Goal: Task Accomplishment & Management: Complete application form

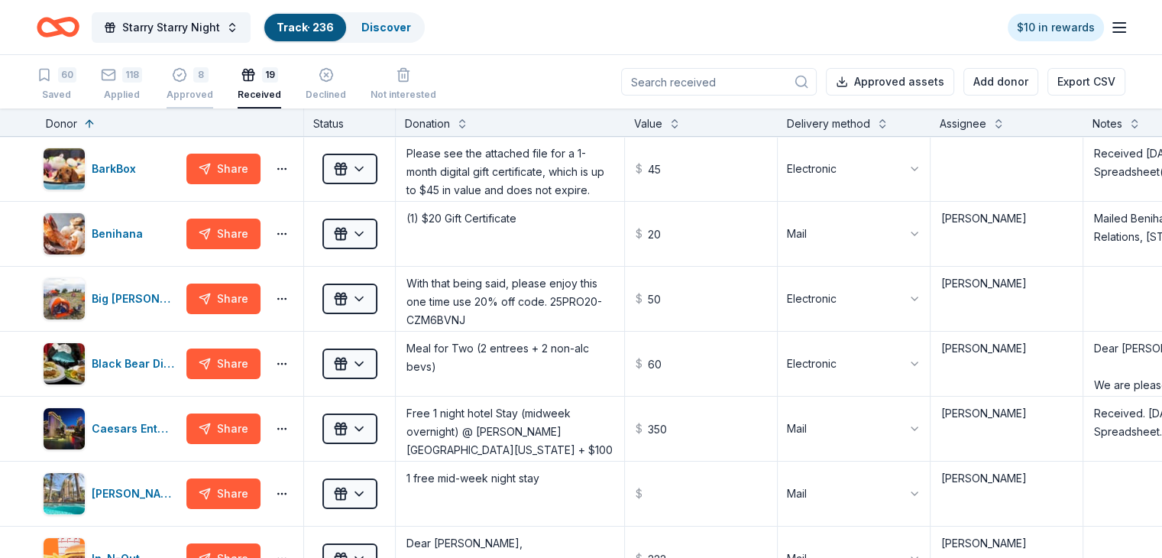
click at [213, 74] on div "8" at bounding box center [190, 74] width 47 height 15
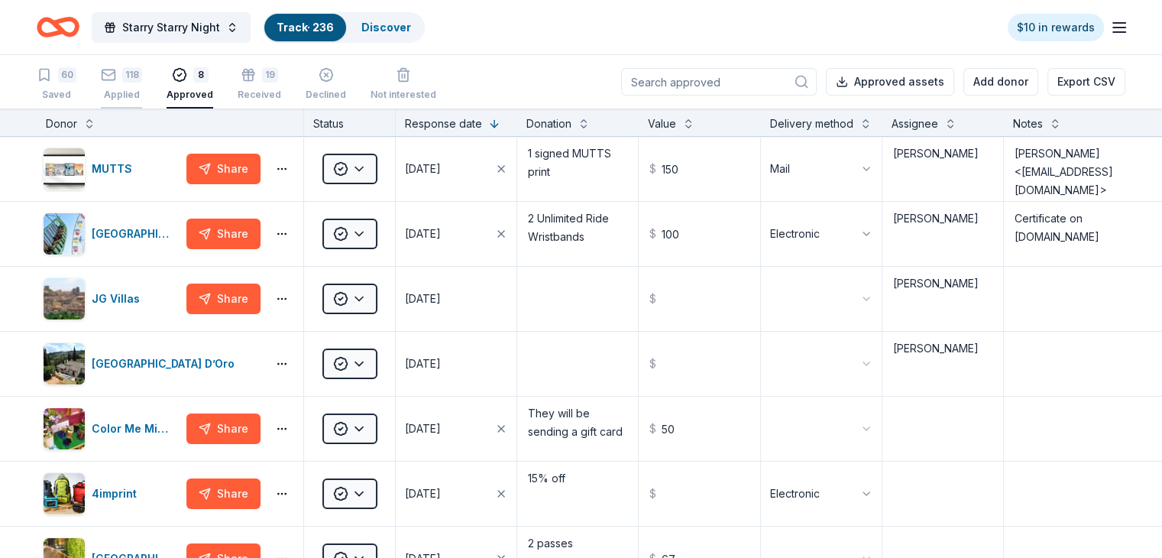
click at [142, 83] on div "118 Applied" at bounding box center [121, 84] width 41 height 34
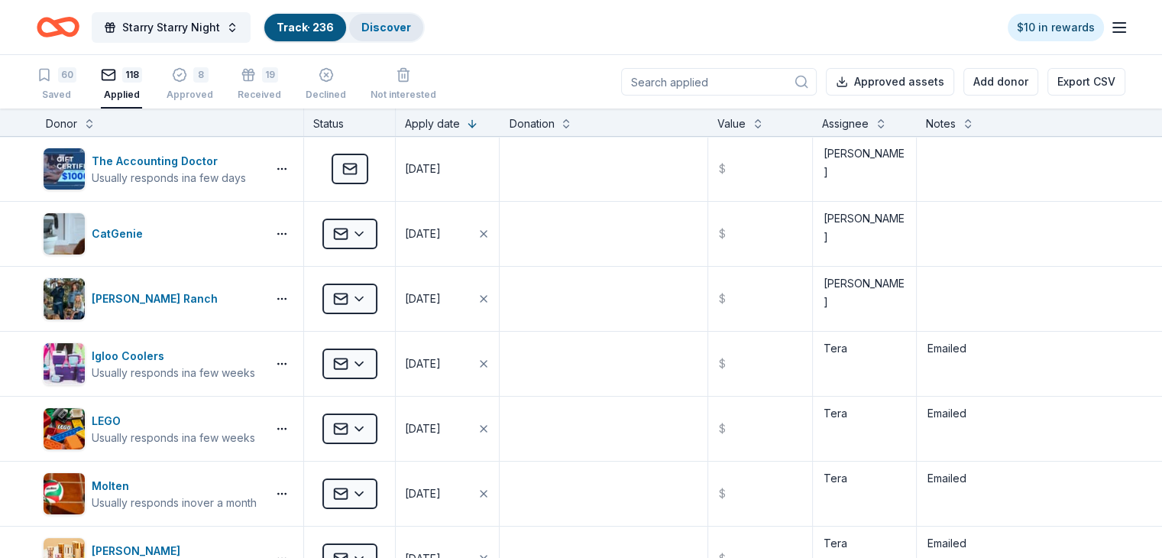
click at [403, 33] on link "Discover" at bounding box center [386, 27] width 50 height 13
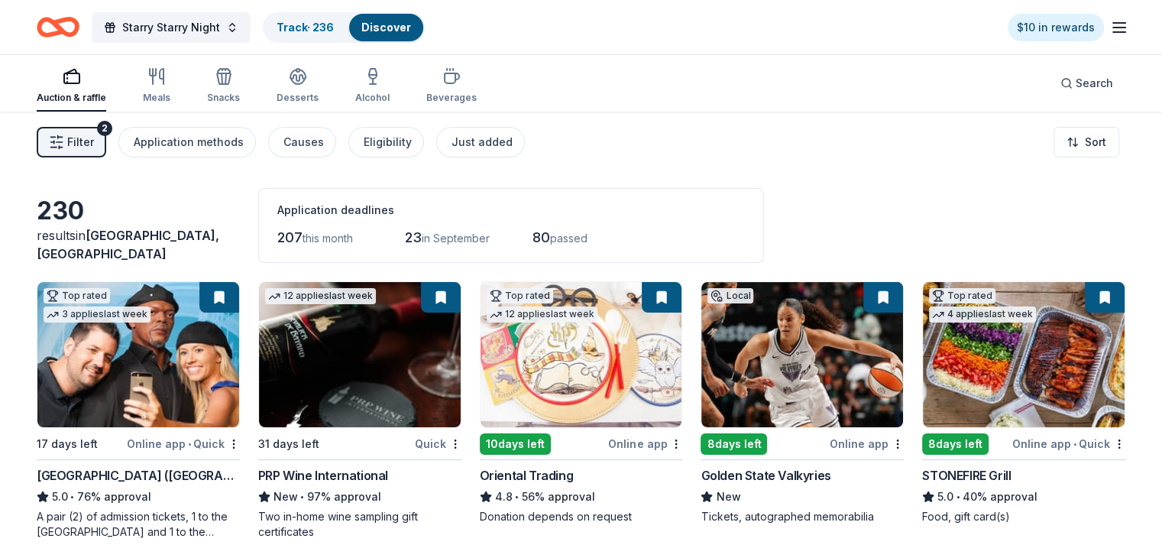
click at [869, 298] on button at bounding box center [883, 297] width 40 height 31
click at [807, 391] on img at bounding box center [802, 354] width 202 height 145
click at [763, 364] on img at bounding box center [802, 354] width 202 height 145
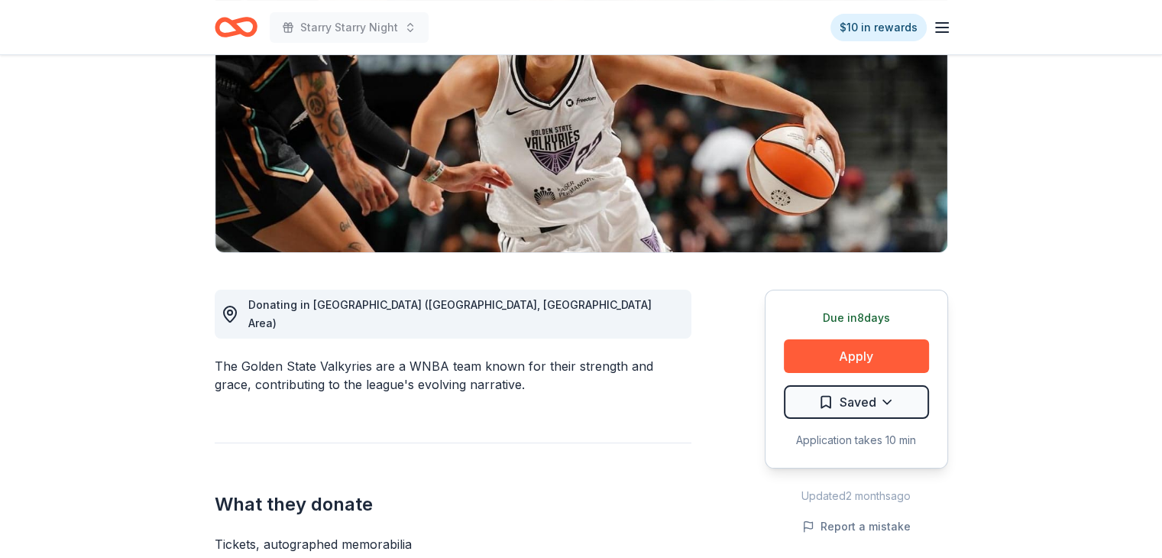
scroll to position [306, 0]
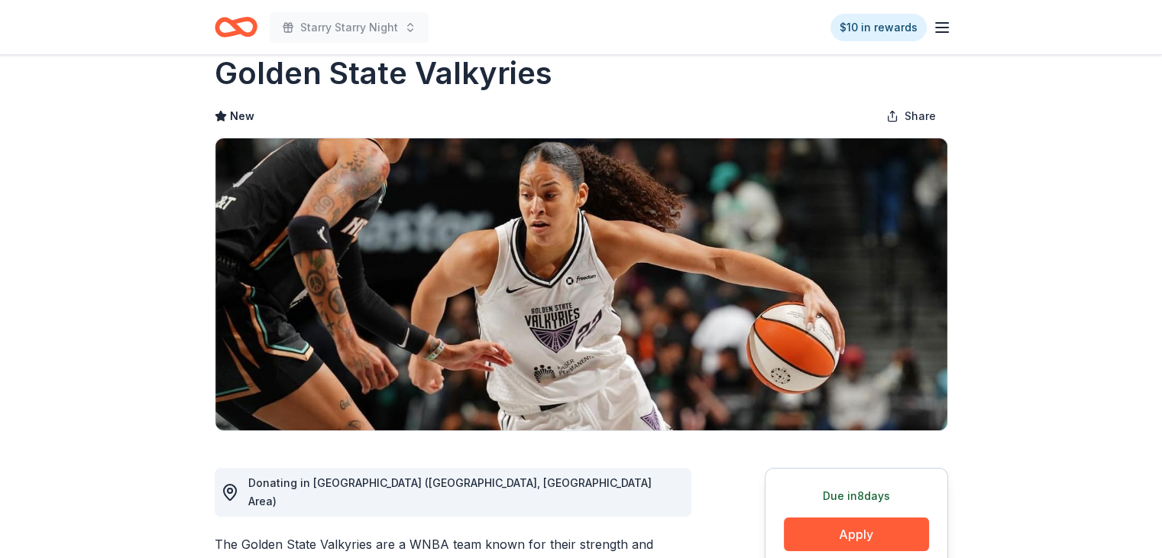
scroll to position [0, 0]
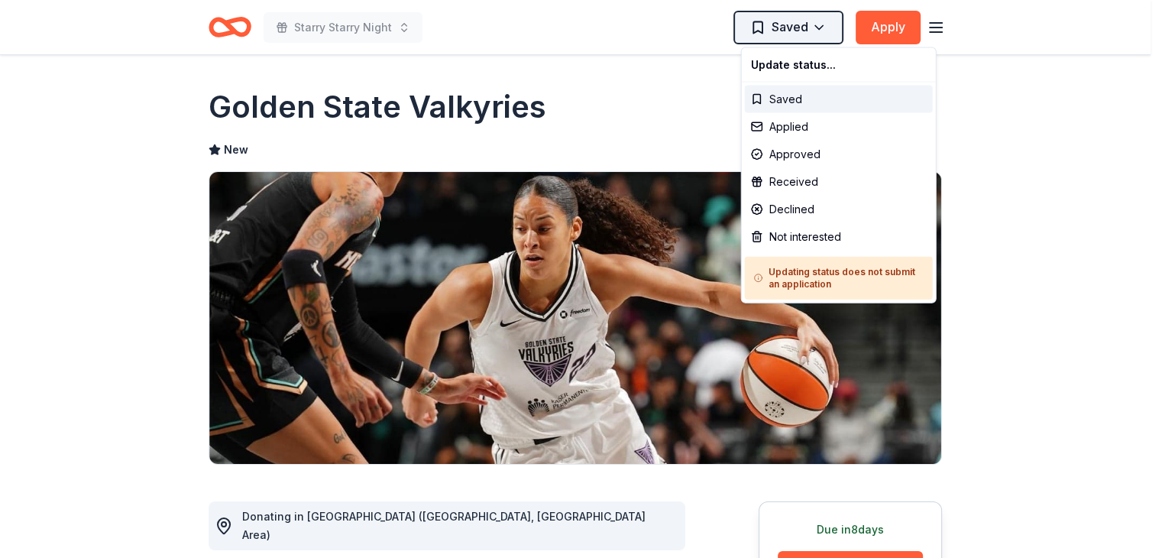
click at [837, 33] on html "Starry Starry Night Saved Apply Due in 8 days Share Golden State Valkyries New …" at bounding box center [581, 279] width 1162 height 558
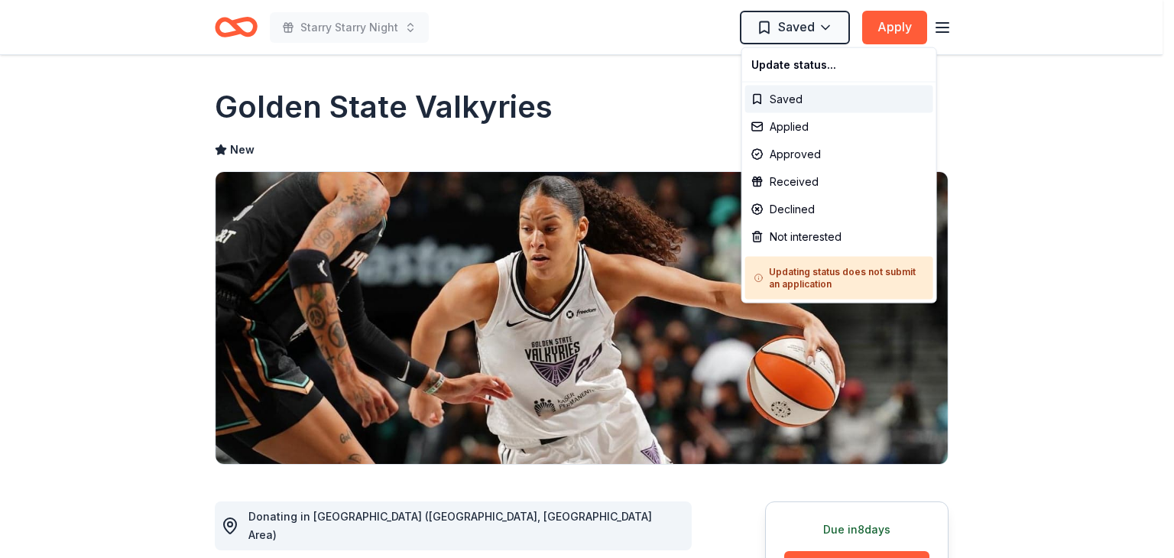
drag, startPoint x: 147, startPoint y: 261, endPoint x: 173, endPoint y: 251, distance: 27.1
click at [148, 260] on html "Starry Starry Night Saved Apply Due in 8 days Share Golden State Valkyries New …" at bounding box center [587, 279] width 1174 height 558
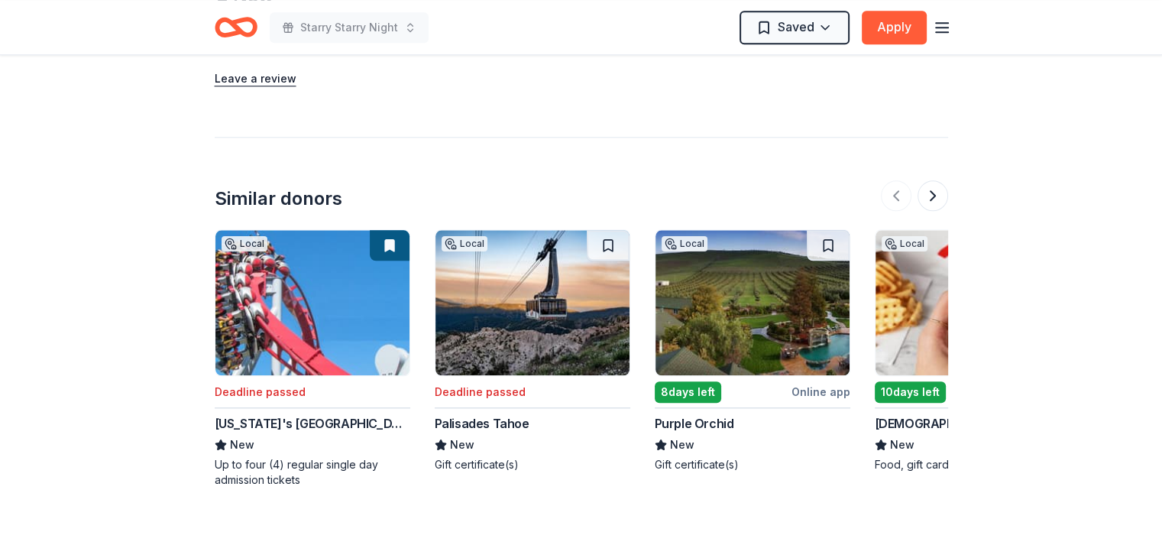
scroll to position [1681, 0]
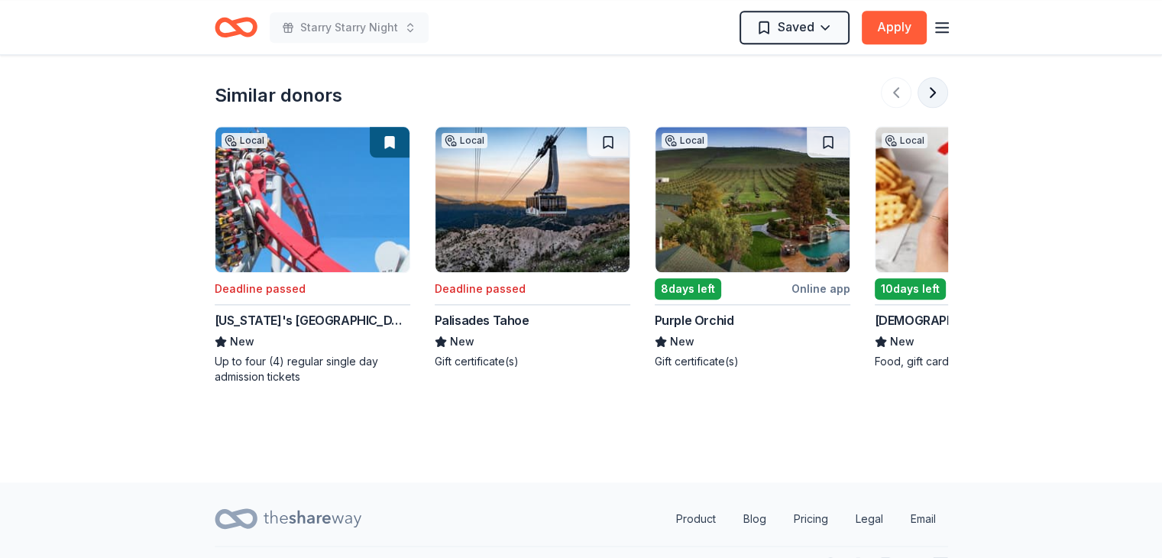
click at [938, 77] on button at bounding box center [933, 92] width 31 height 31
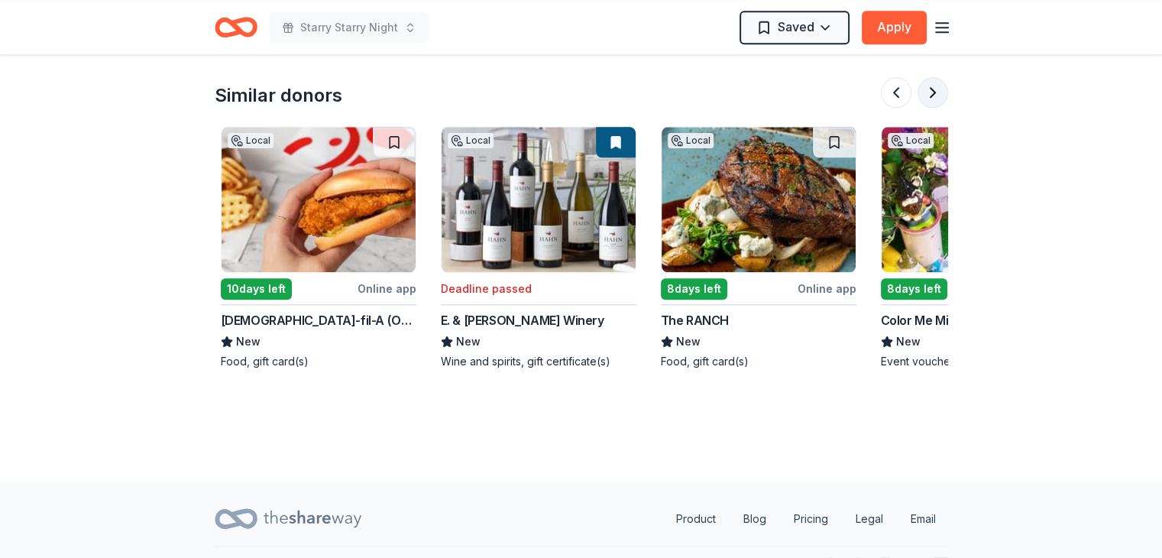
scroll to position [0, 660]
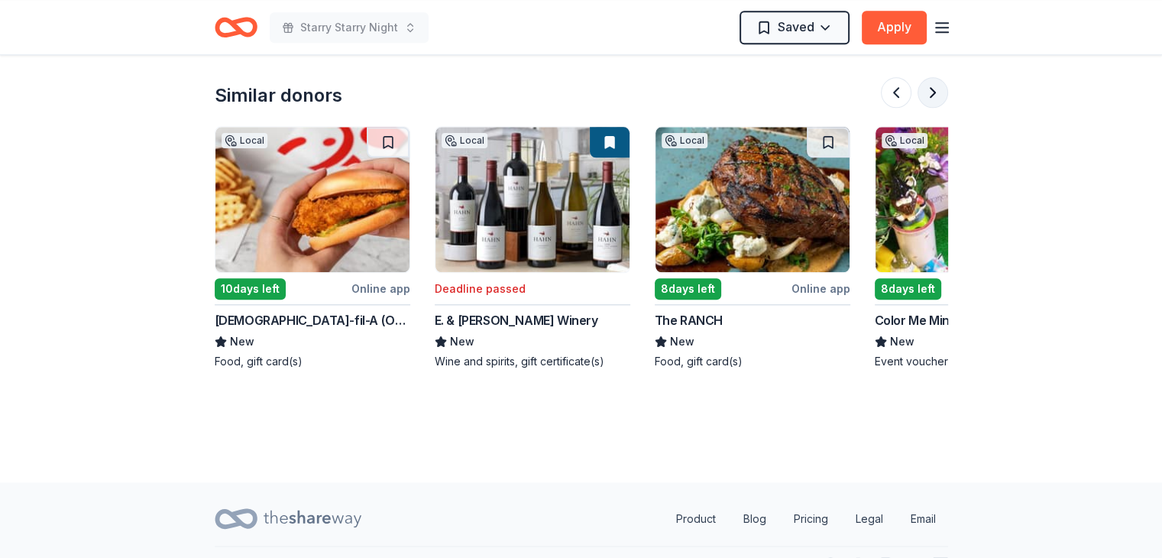
click at [938, 77] on button at bounding box center [933, 92] width 31 height 31
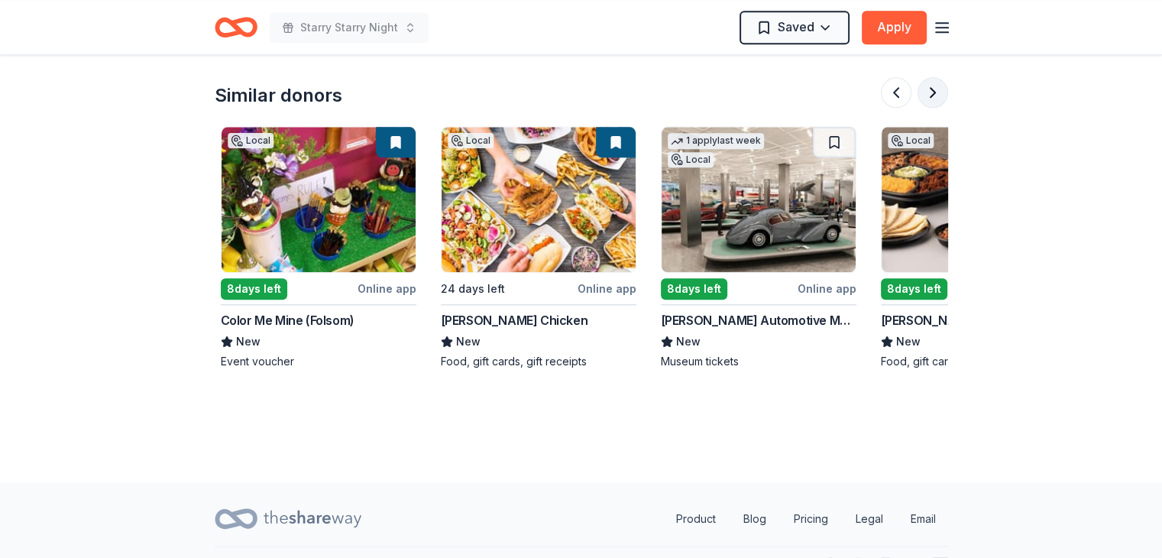
scroll to position [0, 1320]
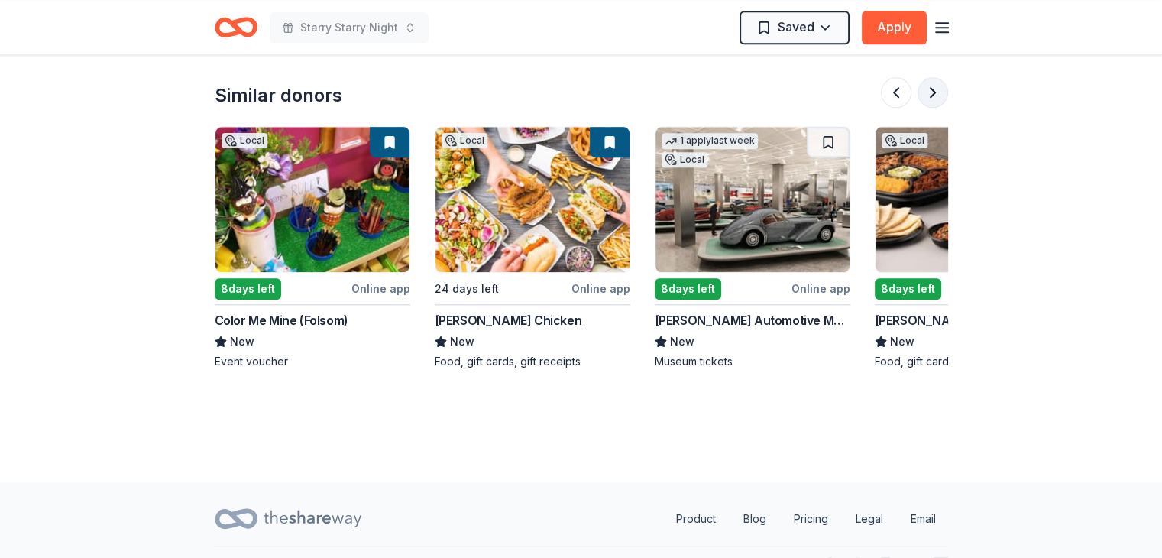
click at [938, 77] on button at bounding box center [933, 92] width 31 height 31
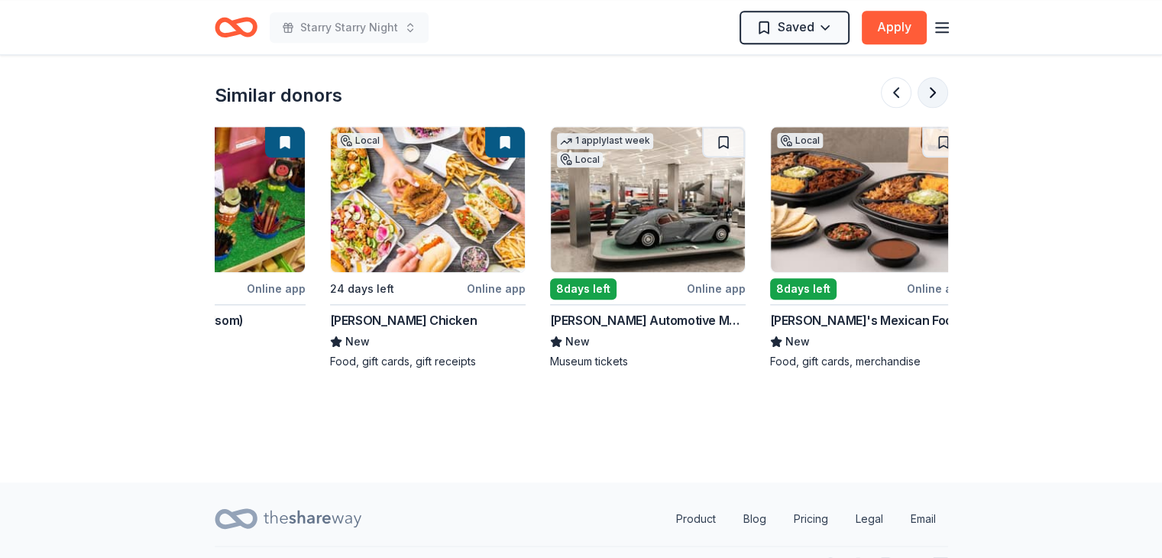
scroll to position [0, 1443]
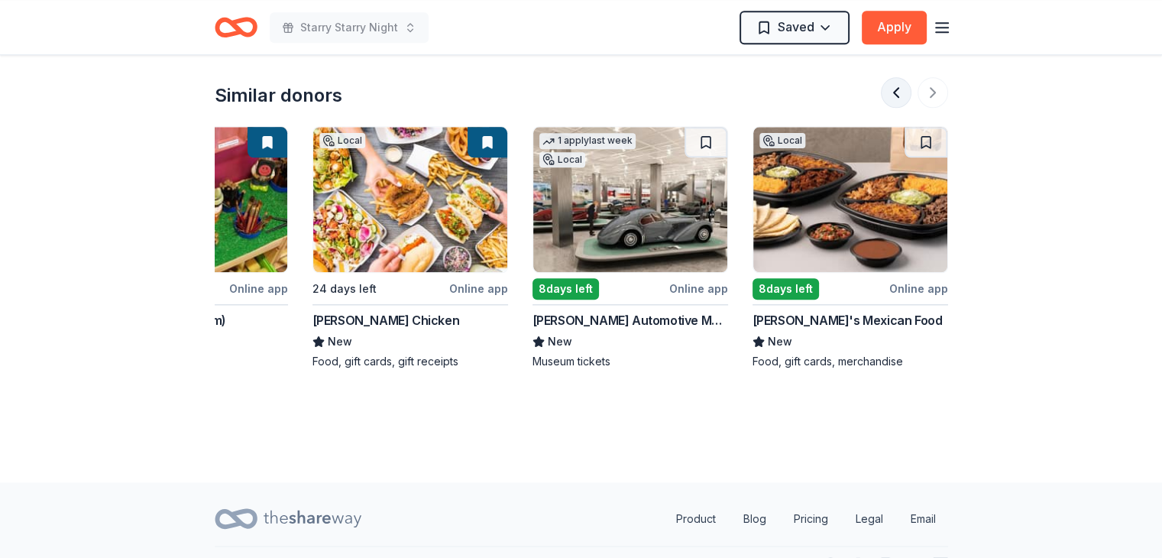
click at [895, 77] on button at bounding box center [896, 92] width 31 height 31
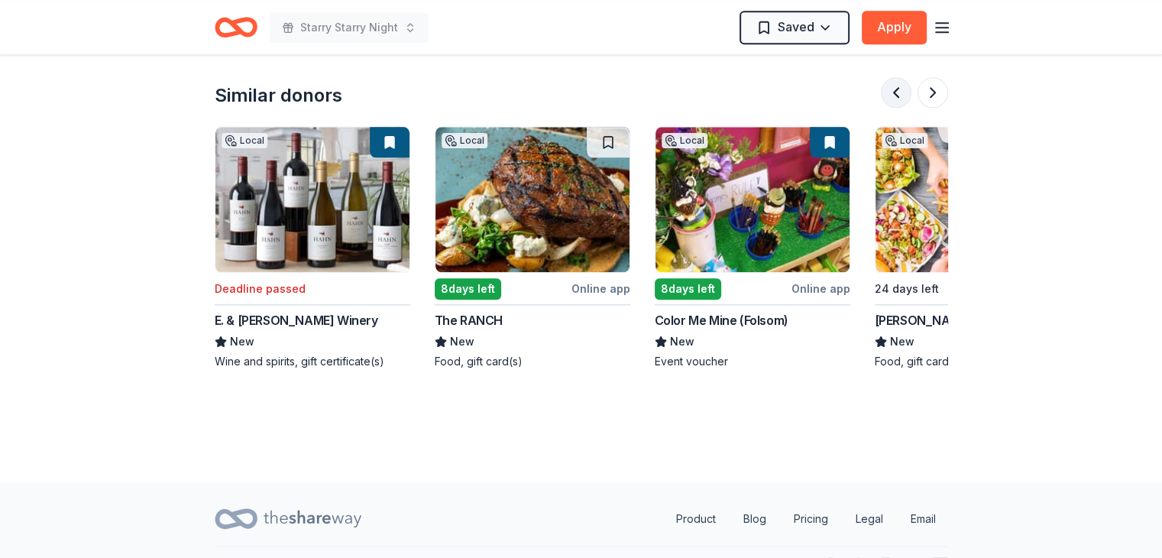
click at [895, 77] on button at bounding box center [896, 92] width 31 height 31
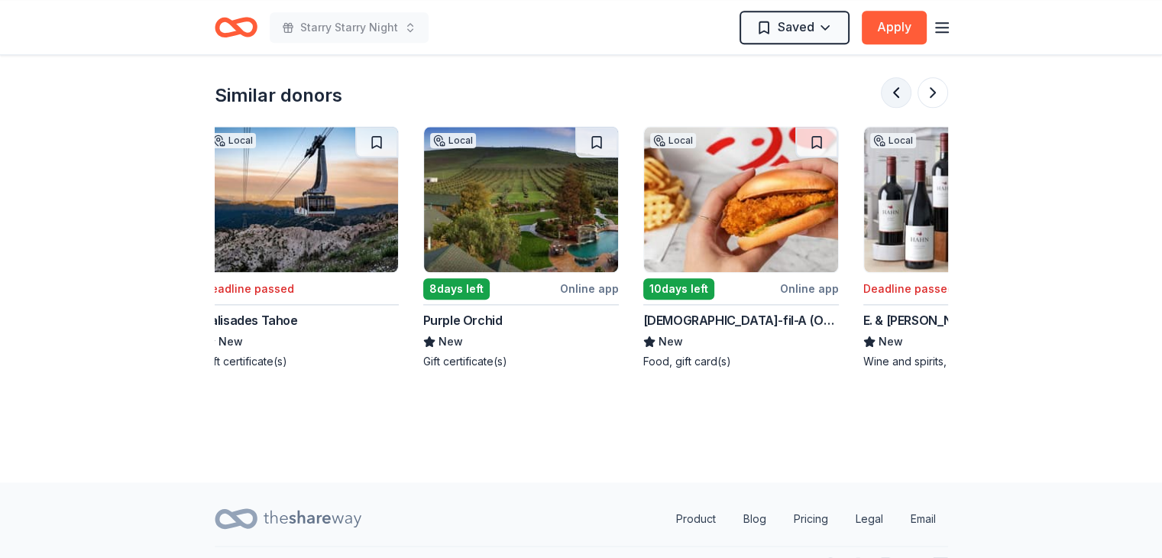
scroll to position [0, 220]
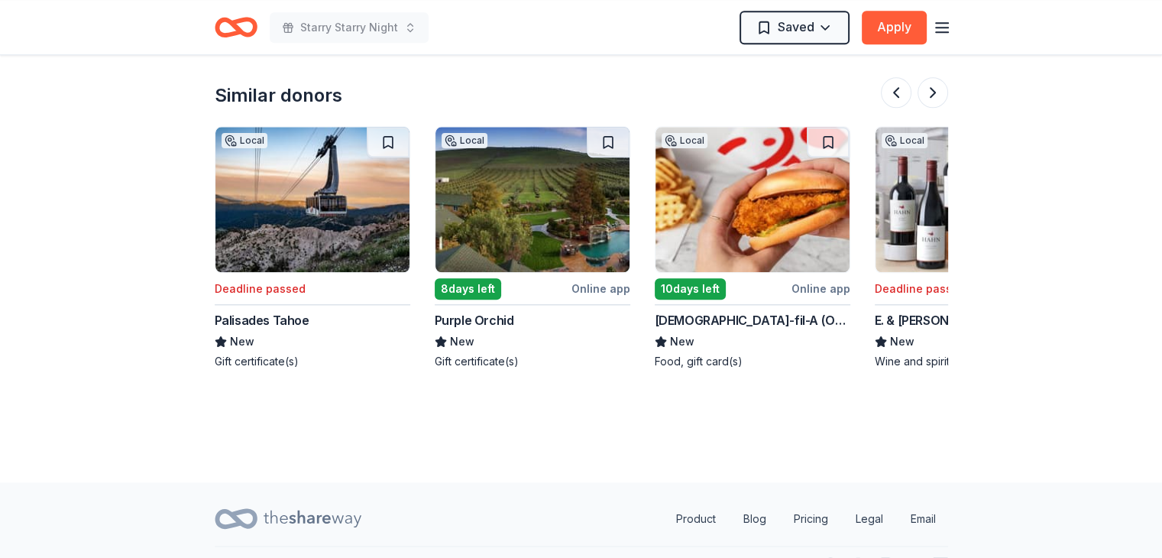
click at [584, 206] on img at bounding box center [533, 199] width 194 height 145
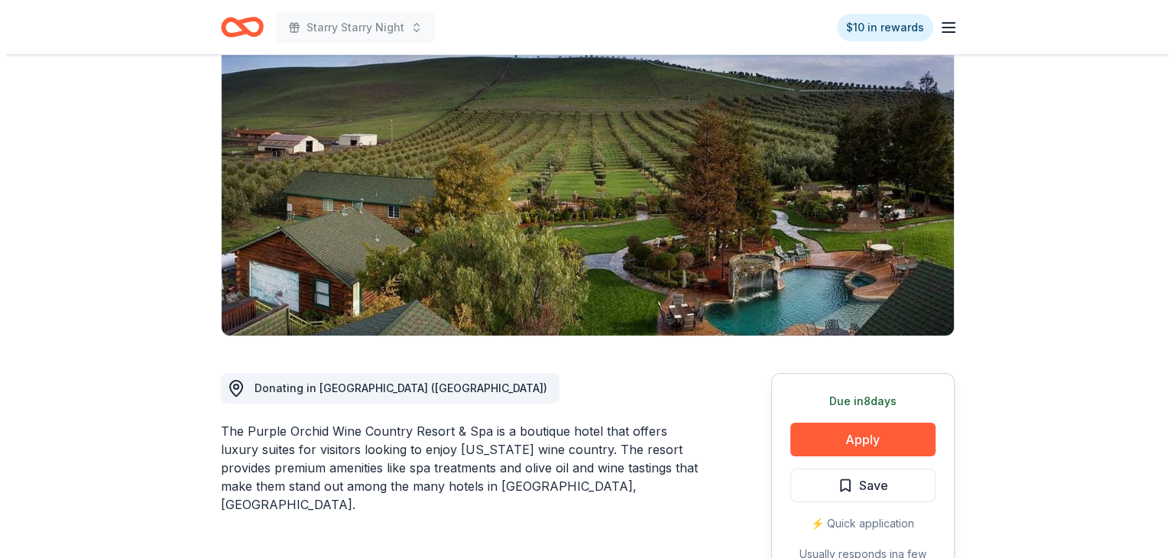
scroll to position [153, 0]
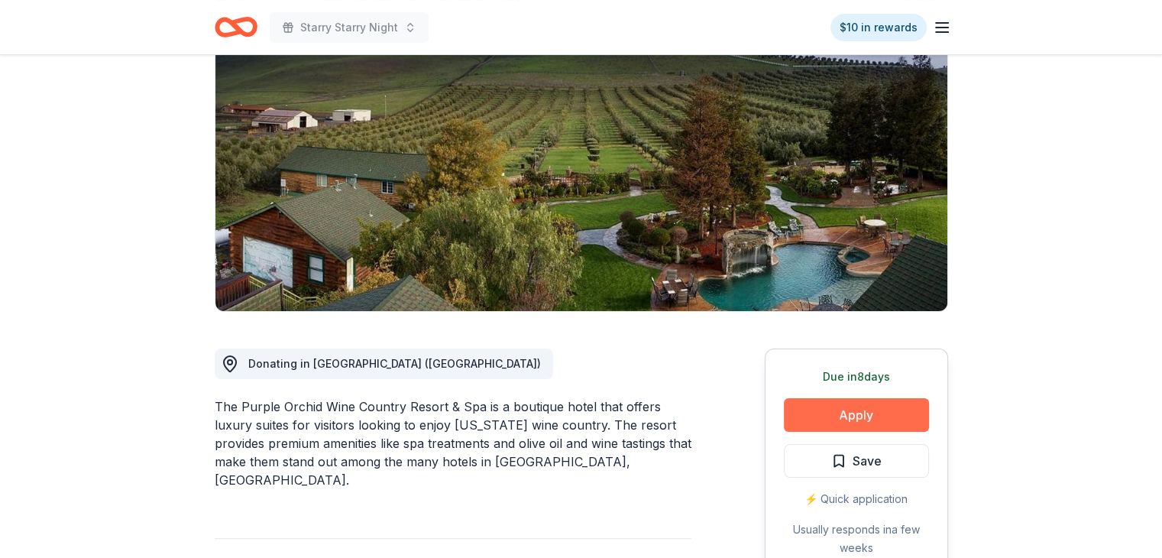
click at [879, 413] on button "Apply" at bounding box center [856, 415] width 145 height 34
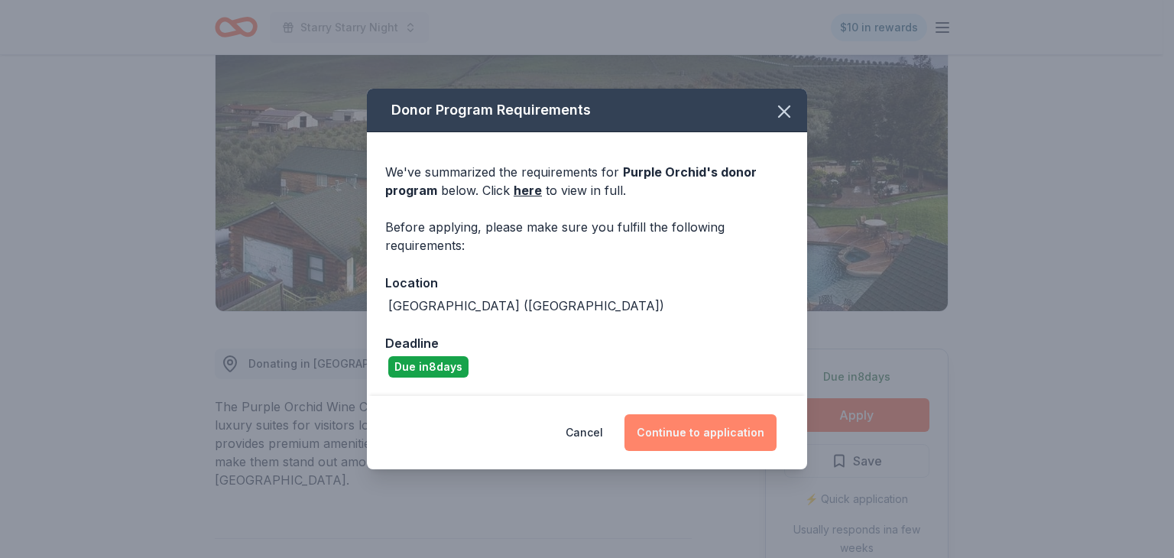
click at [711, 432] on button "Continue to application" at bounding box center [700, 432] width 152 height 37
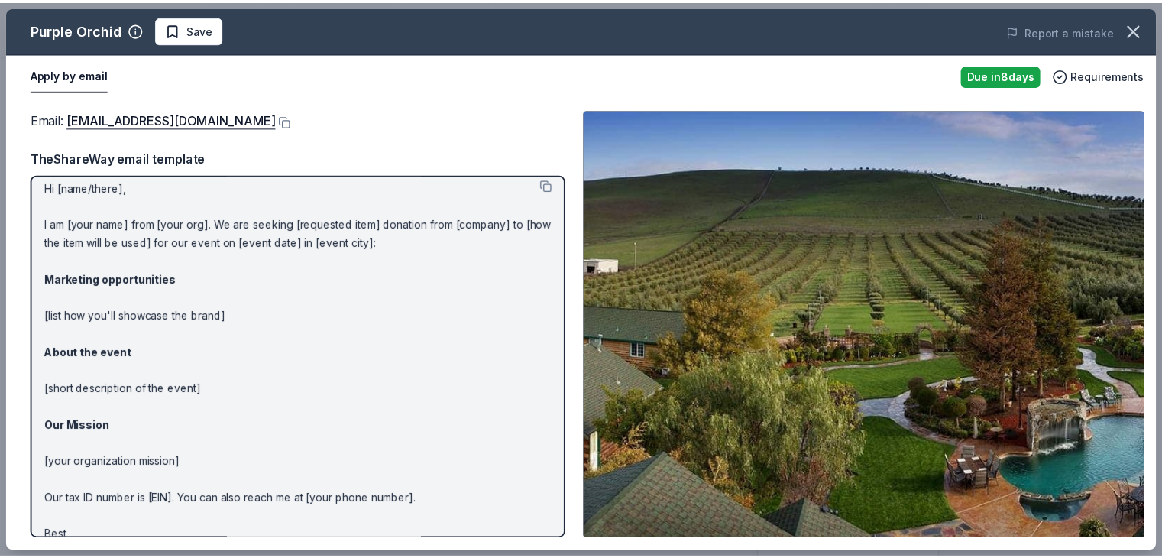
scroll to position [0, 0]
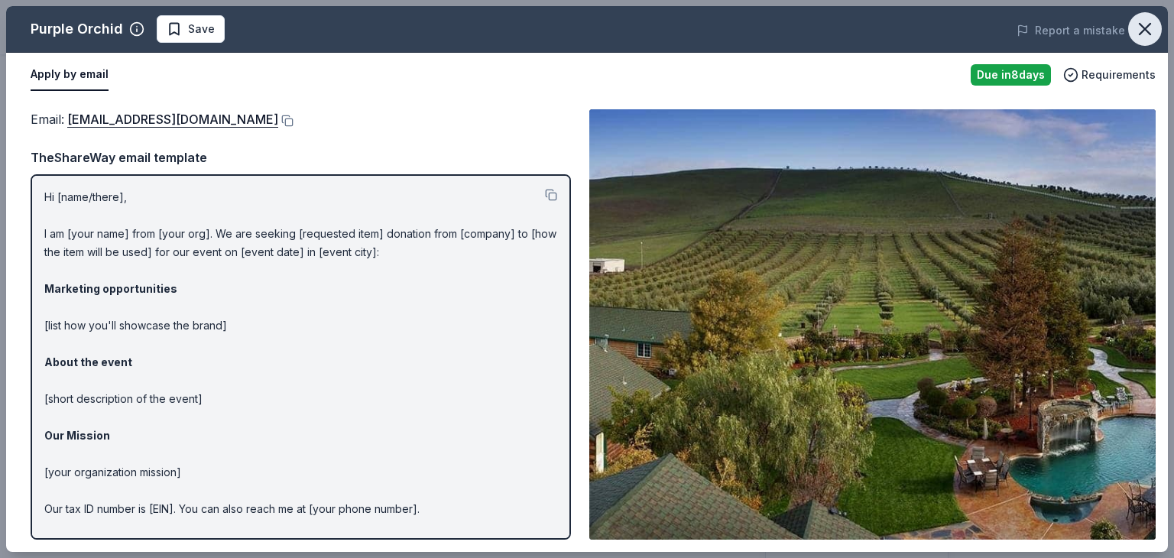
click at [1152, 24] on icon "button" at bounding box center [1144, 28] width 21 height 21
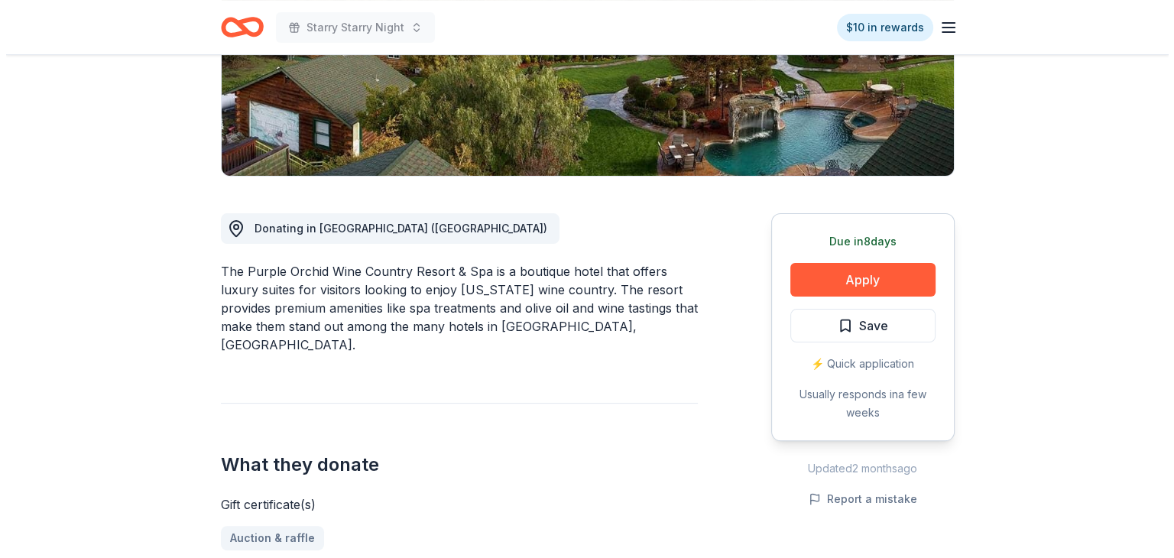
scroll to position [382, 0]
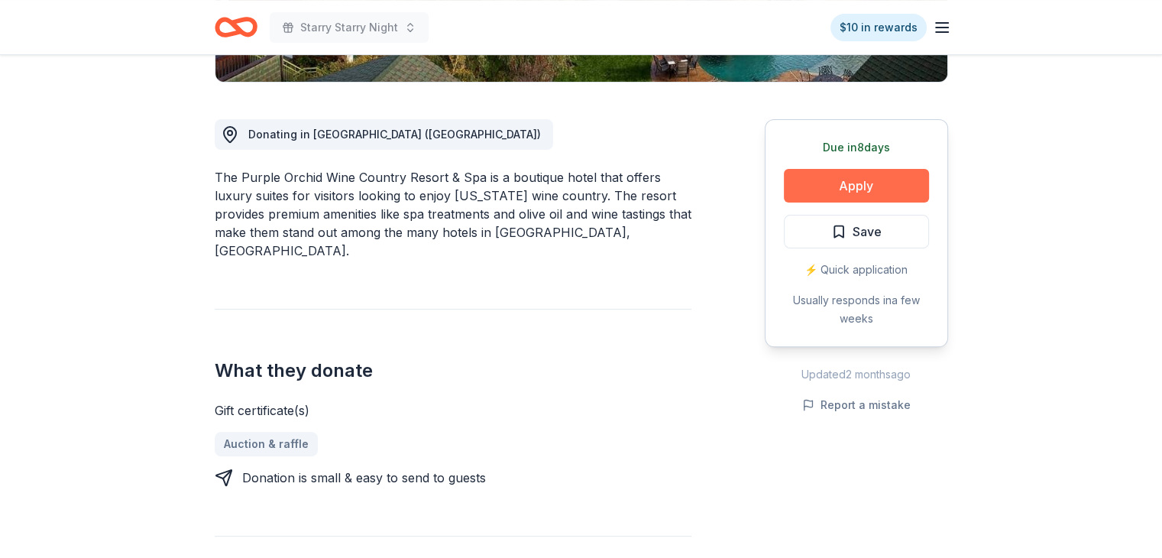
click at [889, 188] on button "Apply" at bounding box center [856, 186] width 145 height 34
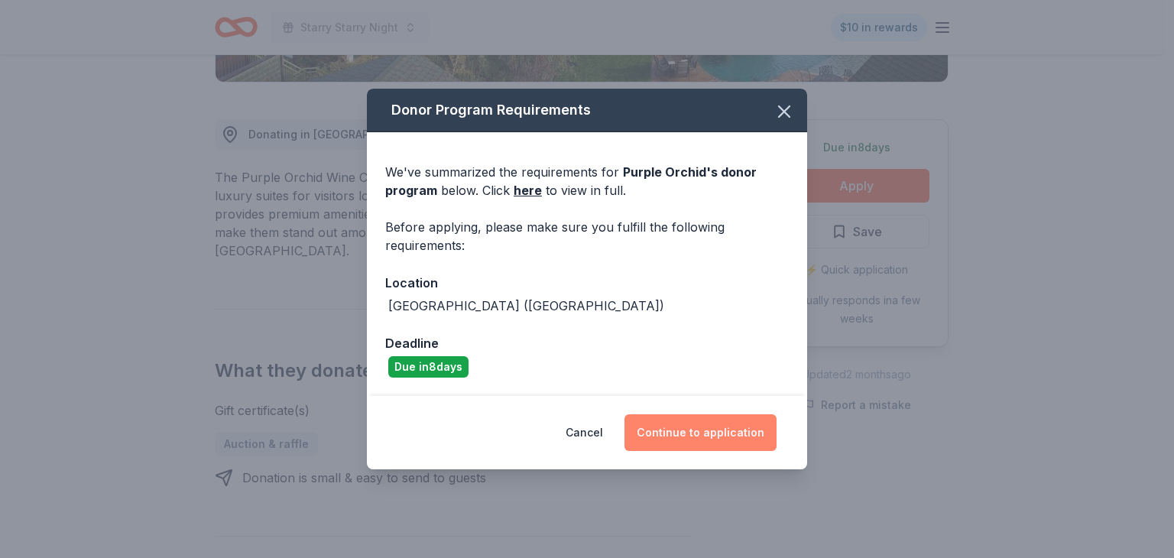
click at [724, 442] on button "Continue to application" at bounding box center [700, 432] width 152 height 37
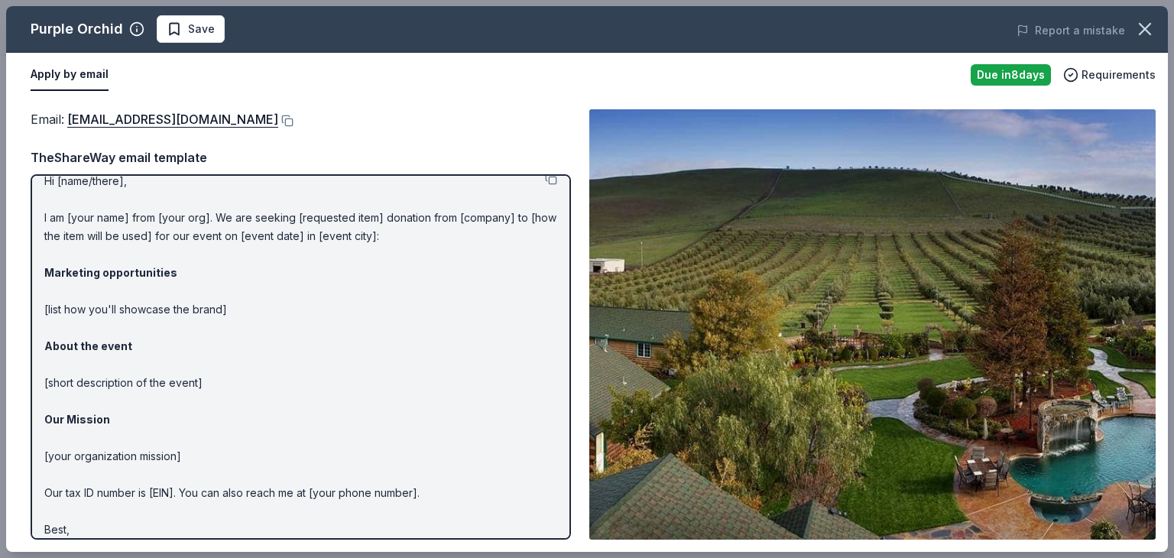
scroll to position [0, 0]
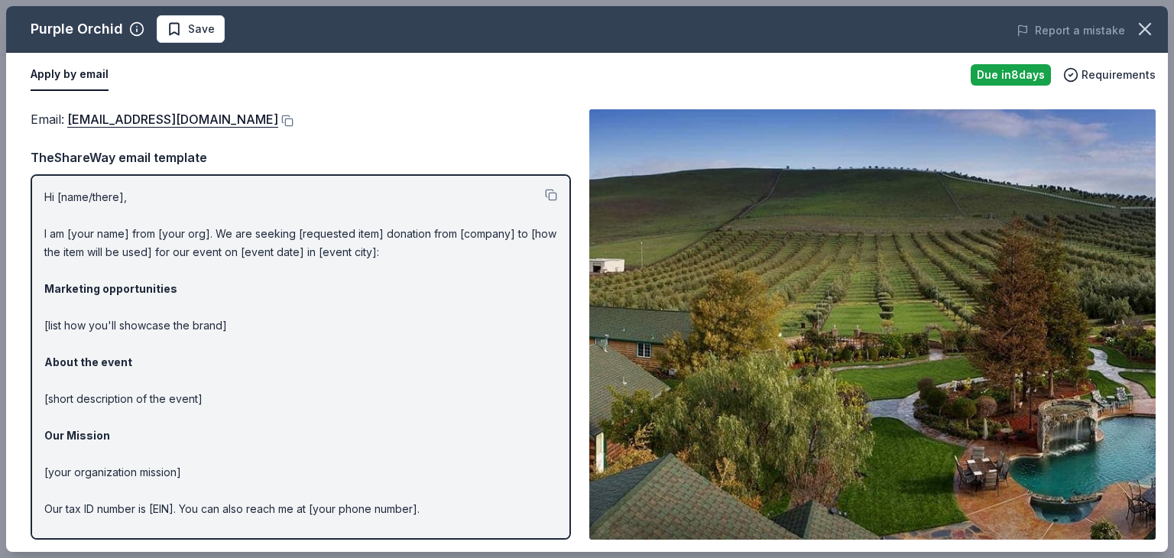
drag, startPoint x: 43, startPoint y: 196, endPoint x: 115, endPoint y: 258, distance: 94.3
click at [112, 258] on div "Hi [name/there], I am [your name] from [your org]. We are seeking [requested it…" at bounding box center [301, 356] width 540 height 365
click at [545, 194] on button at bounding box center [551, 195] width 12 height 12
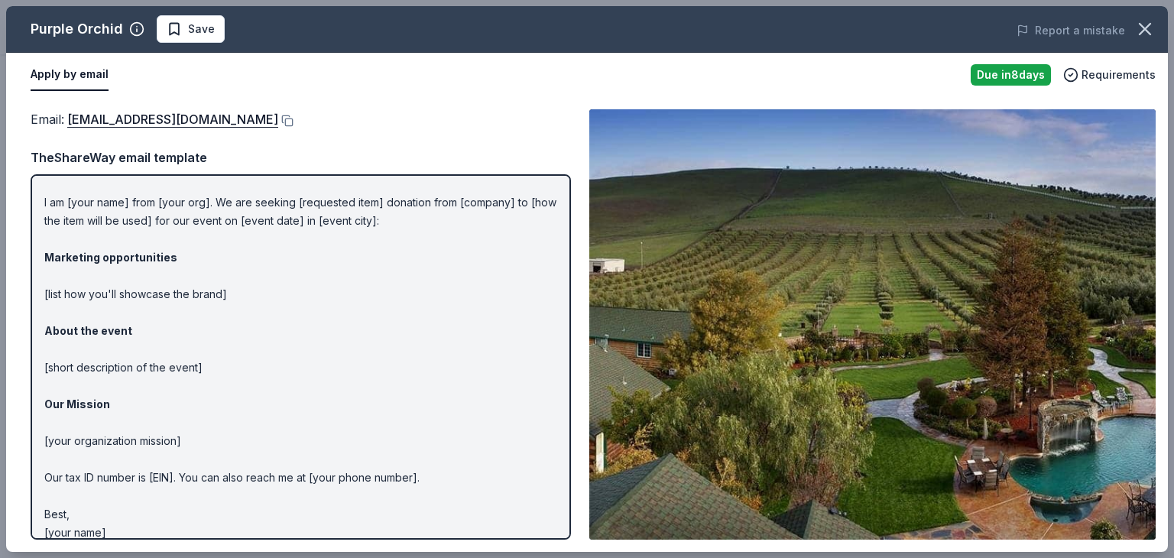
scroll to position [46, 0]
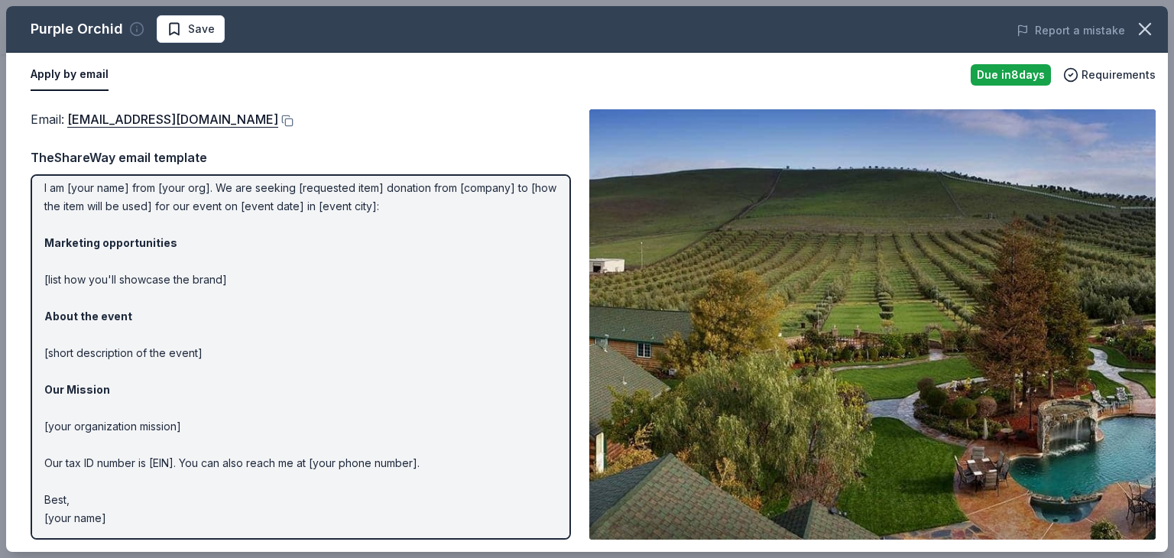
click at [141, 29] on circle "button" at bounding box center [137, 29] width 13 height 13
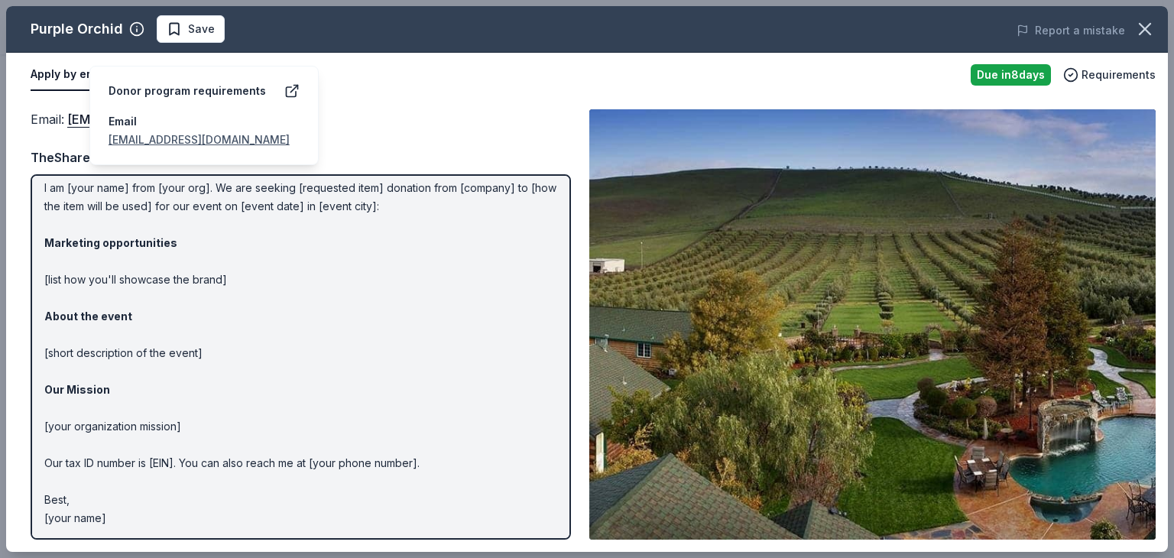
click at [390, 92] on div "Apply by email Due in 8 days Requirements" at bounding box center [586, 75] width 1161 height 44
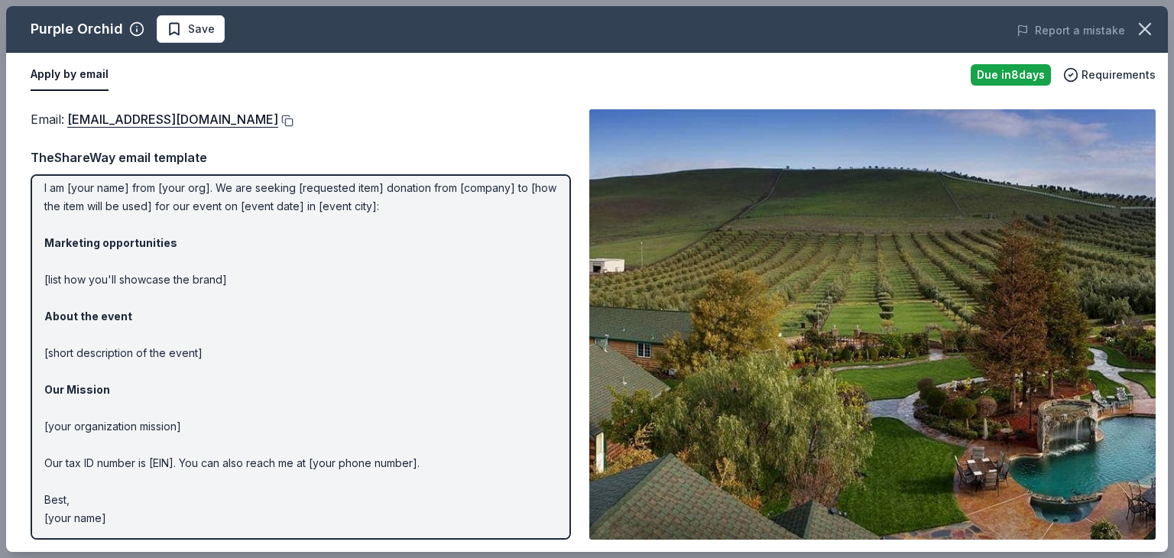
click at [278, 117] on button at bounding box center [285, 121] width 15 height 12
click at [1142, 27] on icon "button" at bounding box center [1144, 29] width 11 height 11
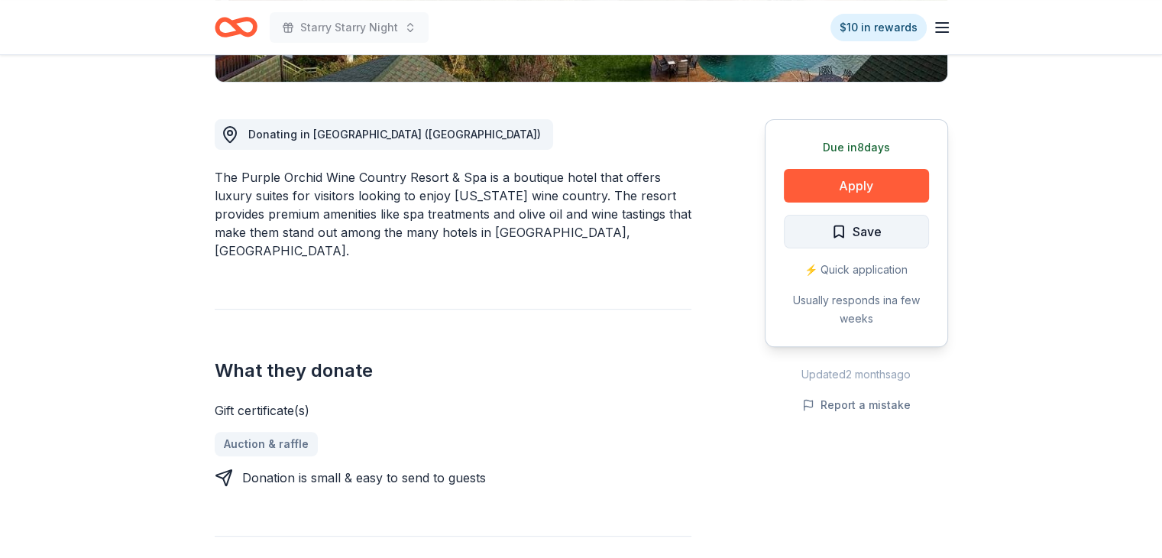
click at [901, 237] on button "Save" at bounding box center [856, 232] width 145 height 34
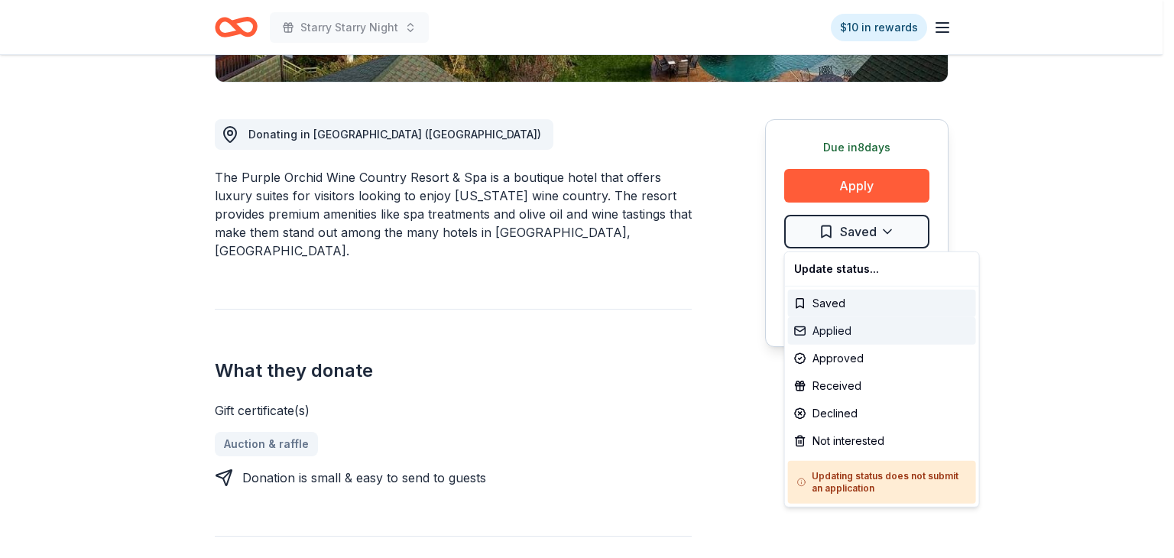
click at [844, 325] on div "Applied" at bounding box center [882, 331] width 188 height 28
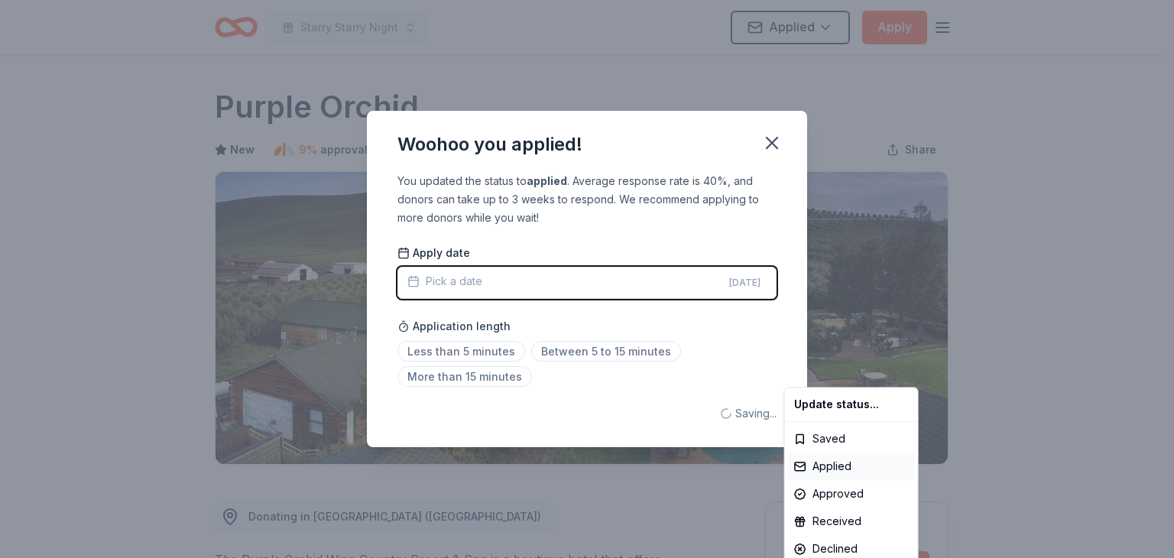
scroll to position [0, 0]
click at [642, 353] on html "Starry Starry Night Applied Apply Due in 8 days Share Purple Orchid New 9% appr…" at bounding box center [587, 279] width 1174 height 558
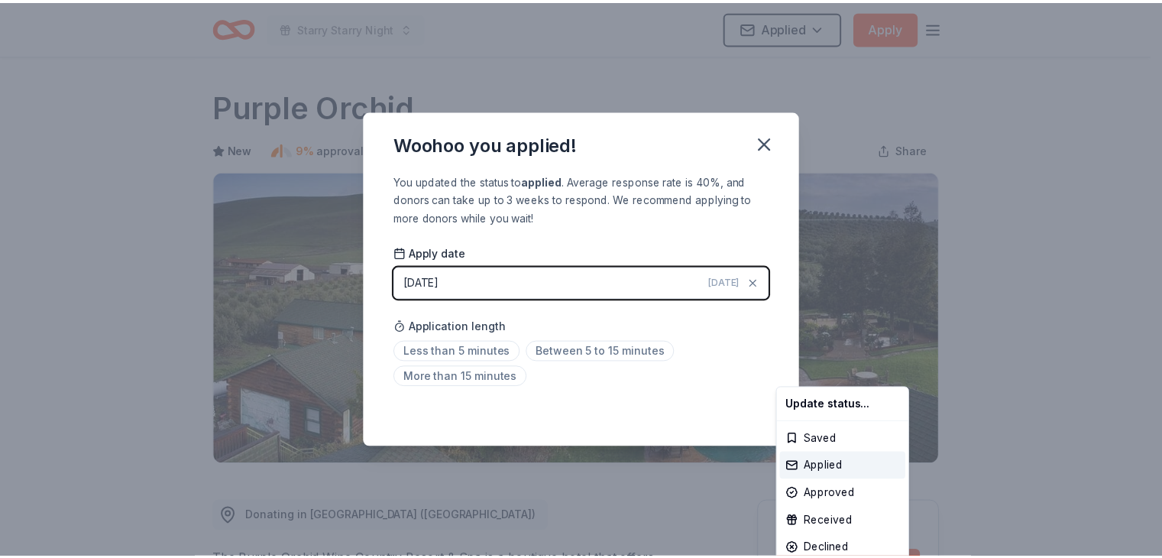
scroll to position [334, 0]
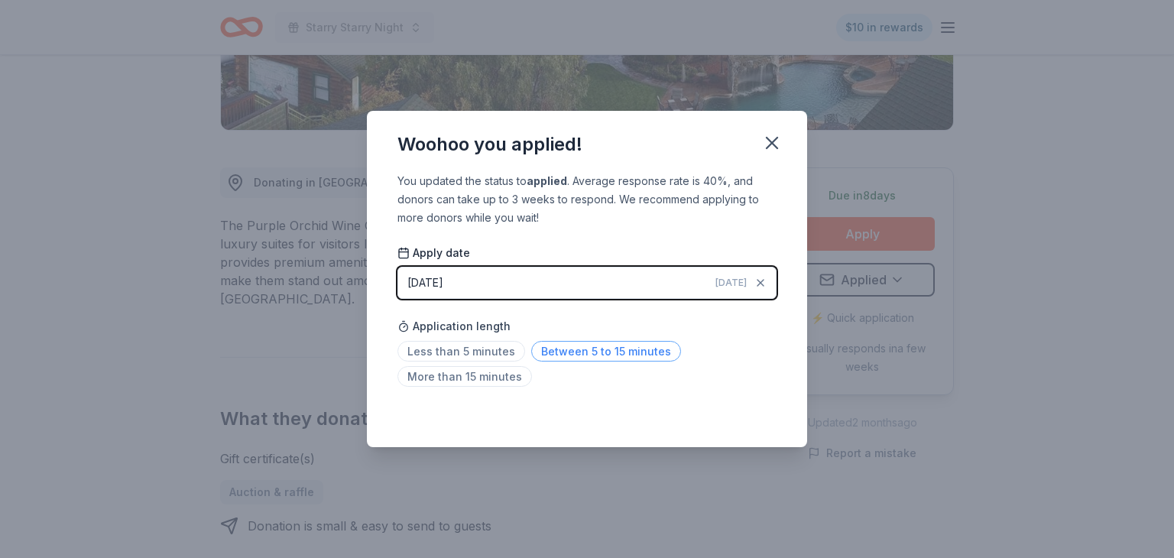
click at [620, 353] on span "Between 5 to 15 minutes" at bounding box center [606, 351] width 150 height 21
click at [776, 141] on icon "button" at bounding box center [771, 142] width 21 height 21
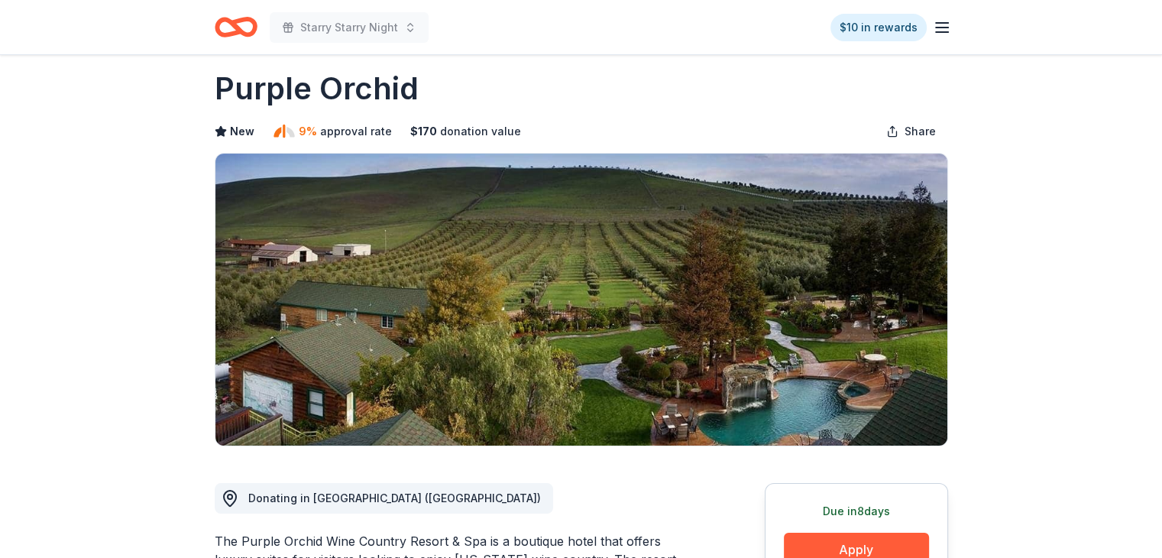
scroll to position [0, 0]
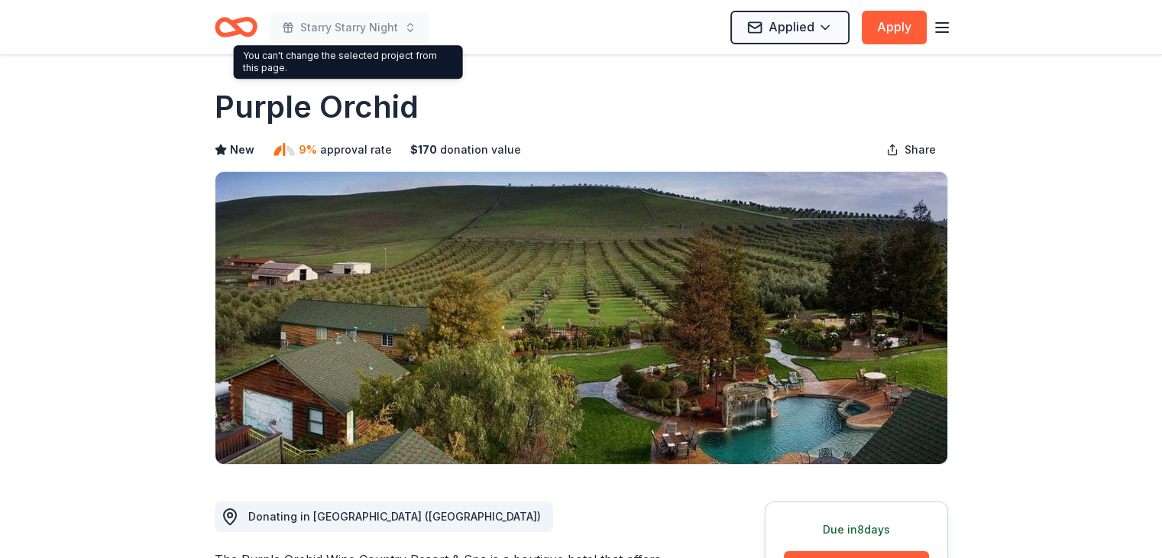
click at [243, 25] on icon "Home" at bounding box center [236, 27] width 43 height 36
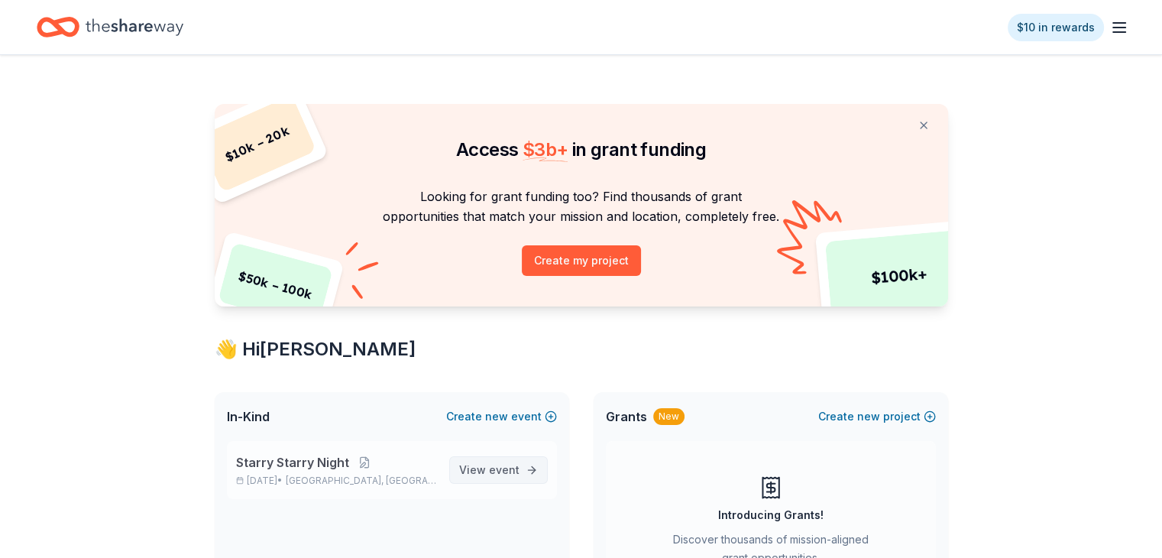
click at [524, 468] on link "View event" at bounding box center [498, 470] width 99 height 28
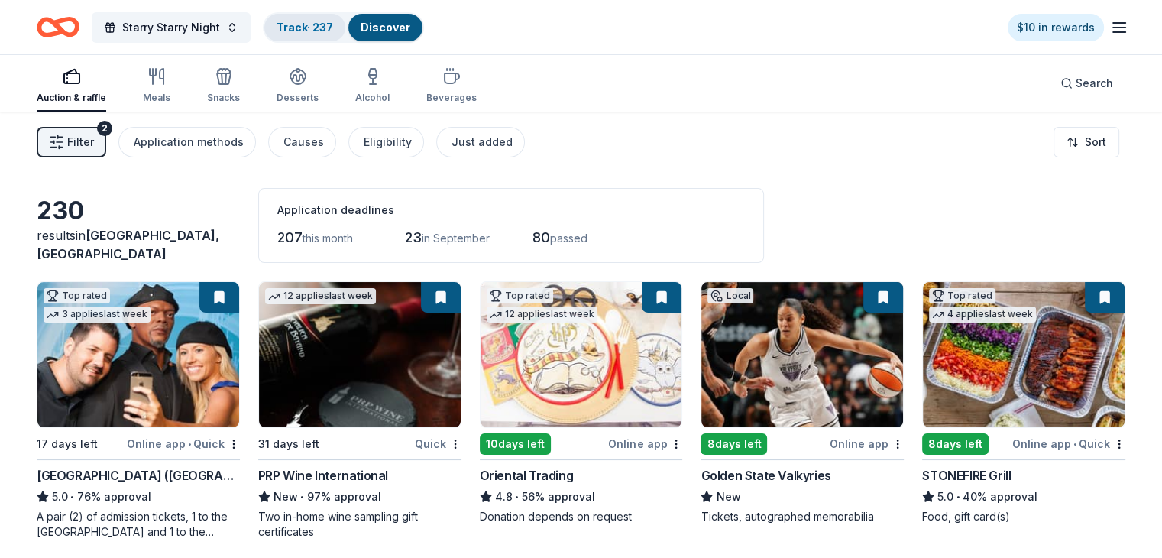
click at [329, 26] on link "Track · 237" at bounding box center [305, 27] width 57 height 13
click at [324, 28] on link "Track · 237" at bounding box center [305, 27] width 57 height 13
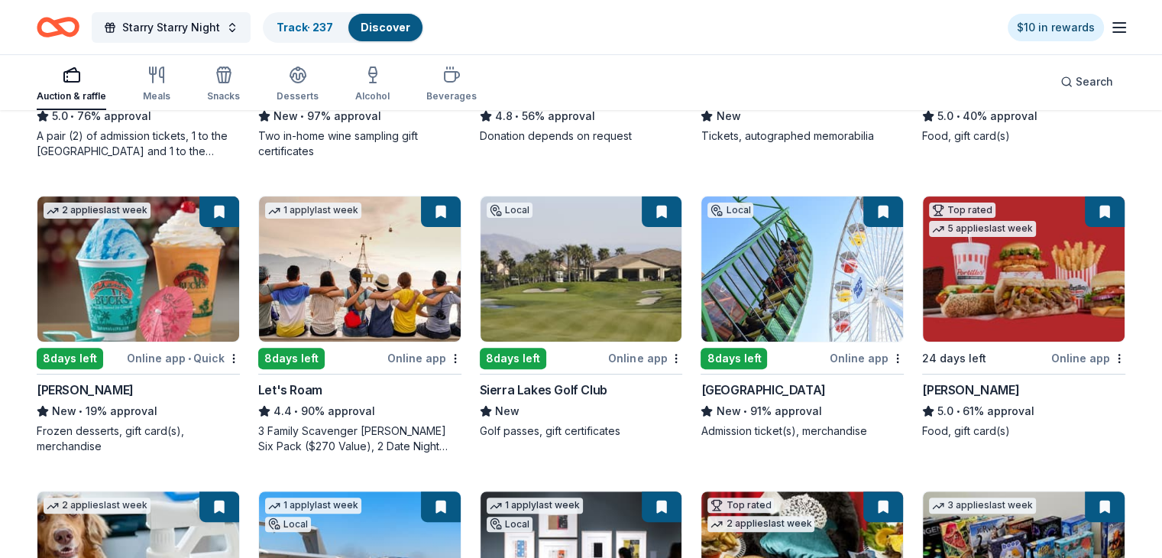
scroll to position [382, 0]
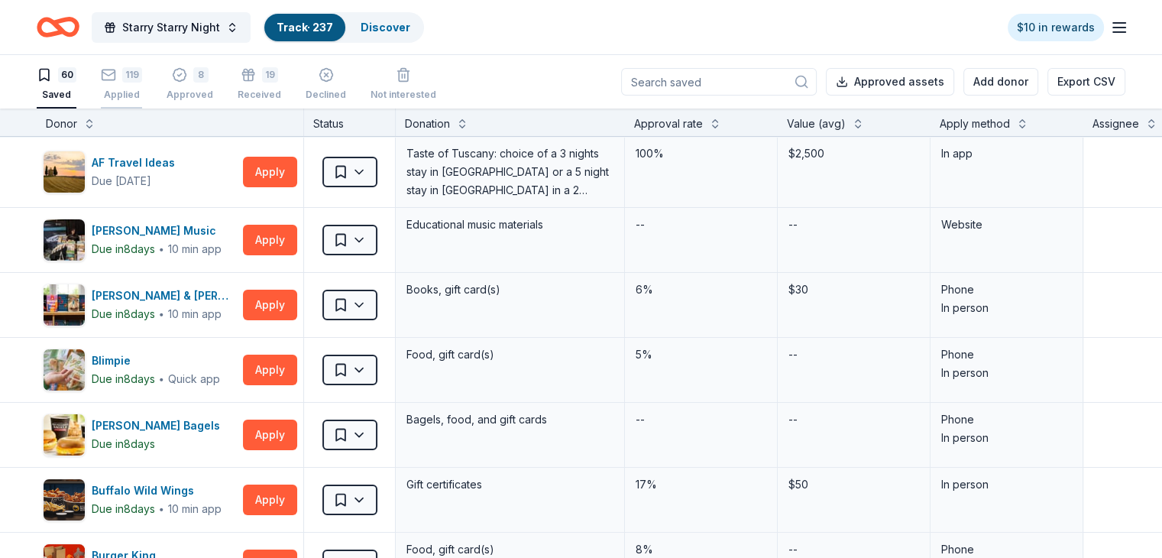
click at [142, 73] on div "119" at bounding box center [132, 74] width 20 height 15
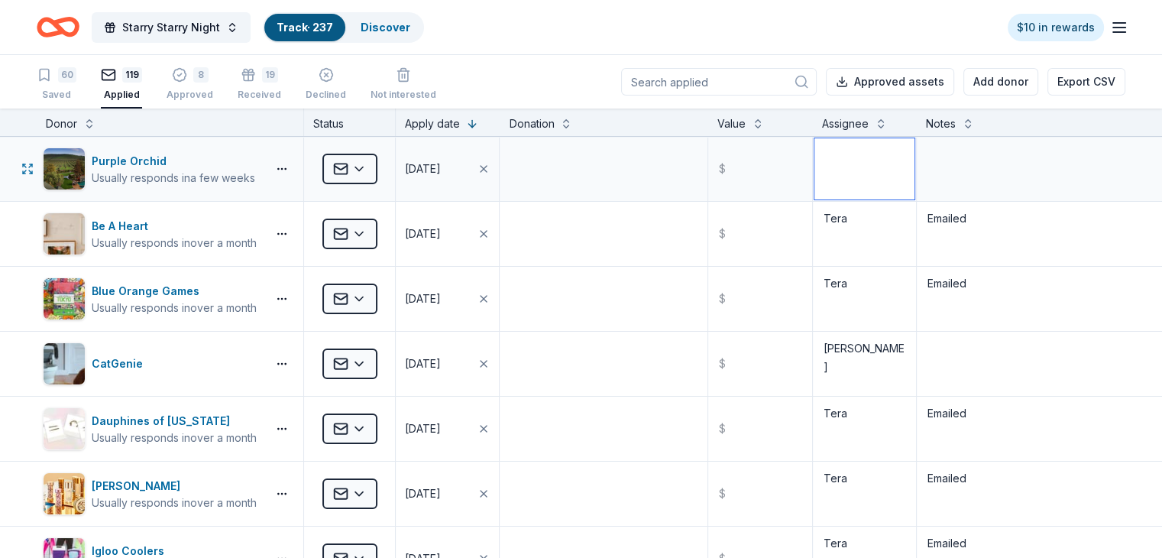
click at [833, 187] on textarea at bounding box center [865, 168] width 100 height 61
type textarea "Emily"
click at [981, 167] on textarea at bounding box center [1021, 168] width 206 height 61
type textarea "Emailed"
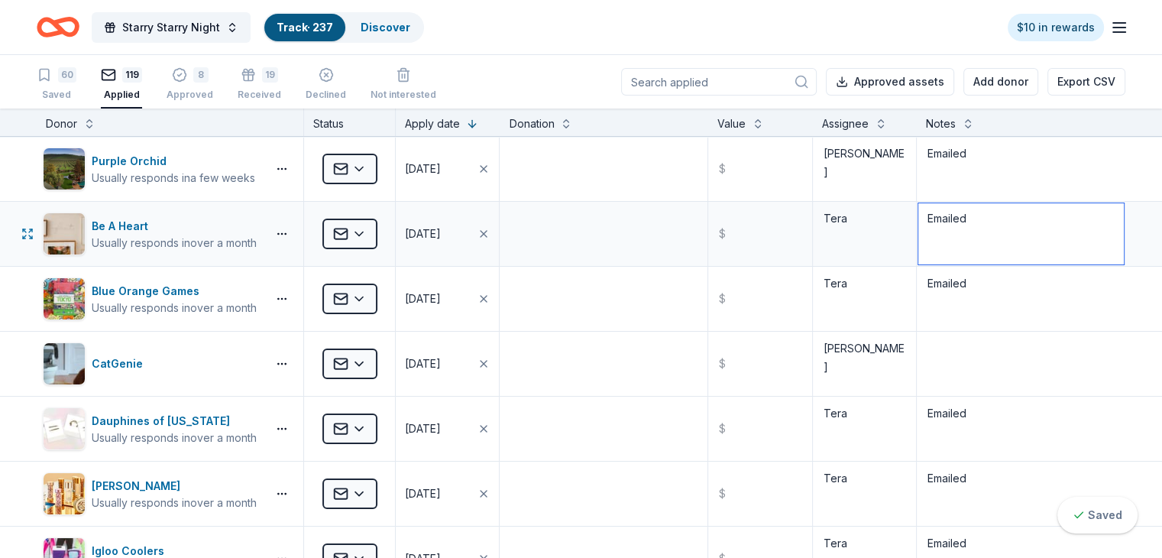
click at [1006, 224] on textarea "Emailed" at bounding box center [1021, 233] width 206 height 61
click at [400, 22] on link "Discover" at bounding box center [386, 27] width 50 height 13
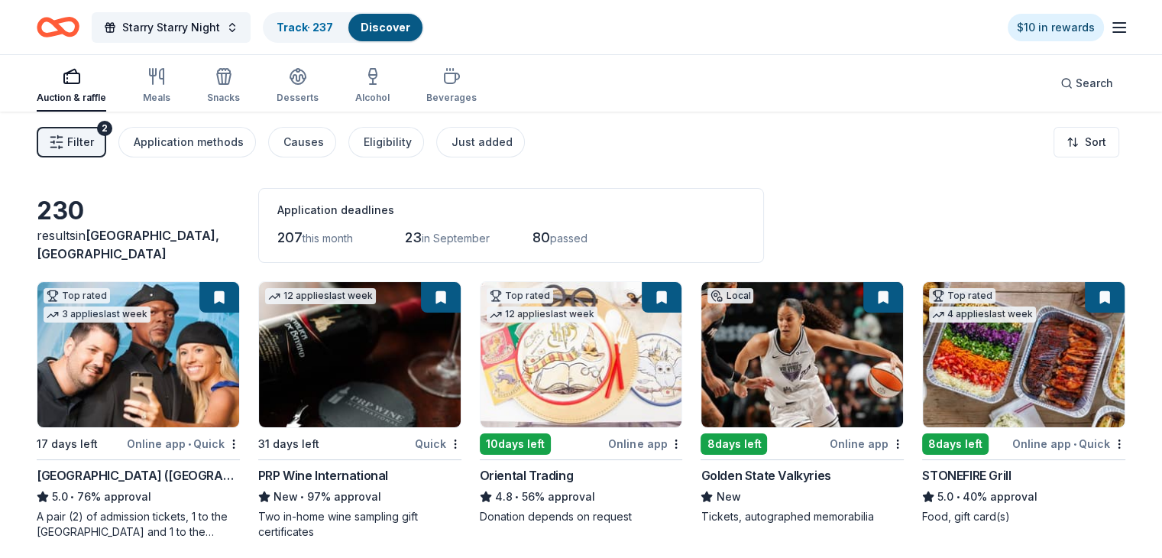
click at [94, 138] on span "Filter" at bounding box center [80, 142] width 27 height 18
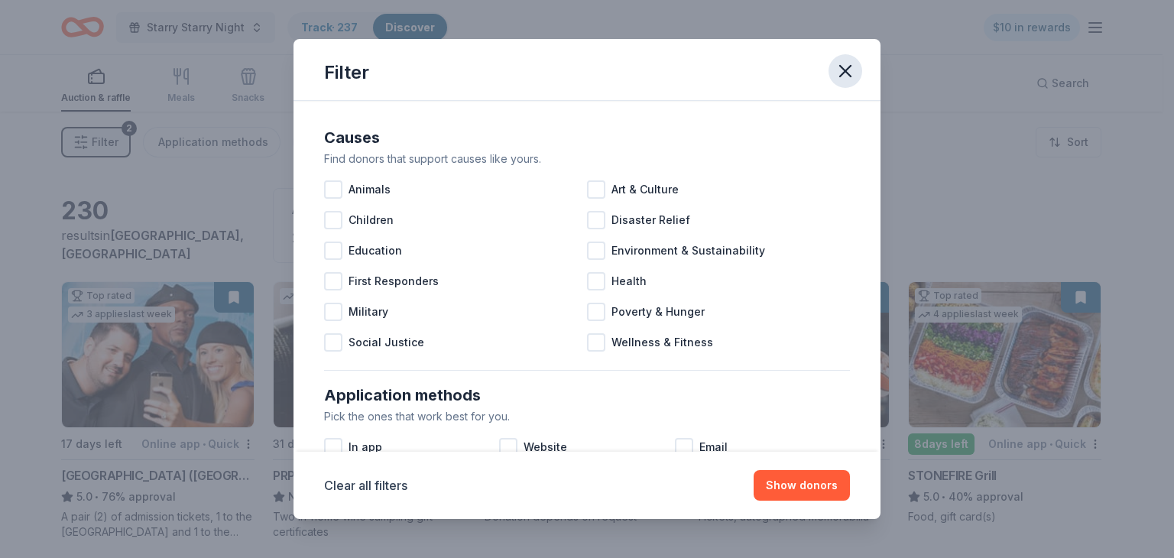
click at [843, 77] on icon "button" at bounding box center [844, 70] width 21 height 21
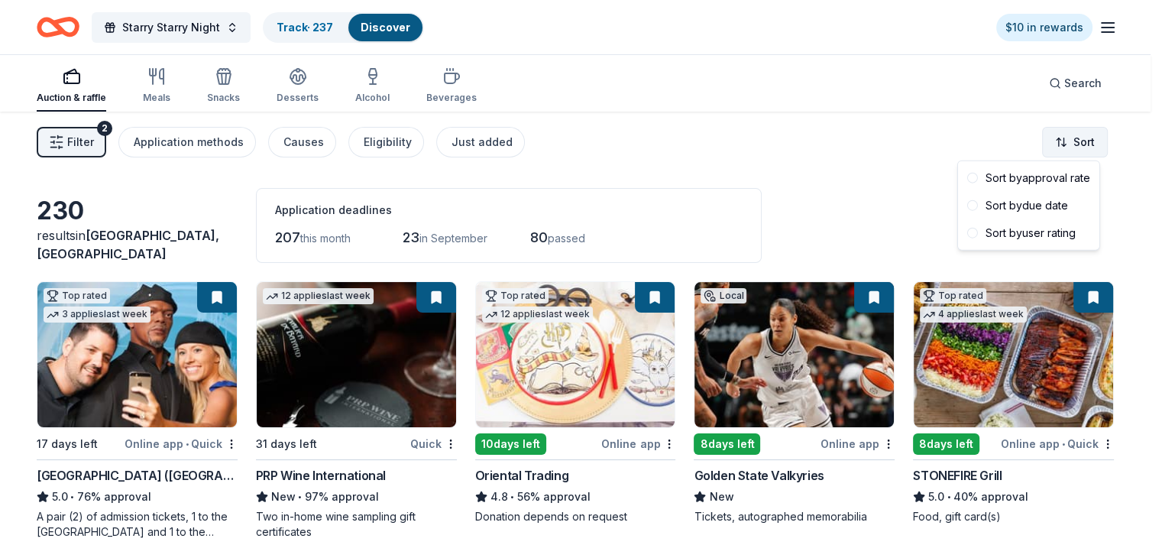
click at [1079, 143] on html "33% Starry Starry Night Track · 237 Discover $10 in rewards Auction & raffle Me…" at bounding box center [581, 279] width 1162 height 558
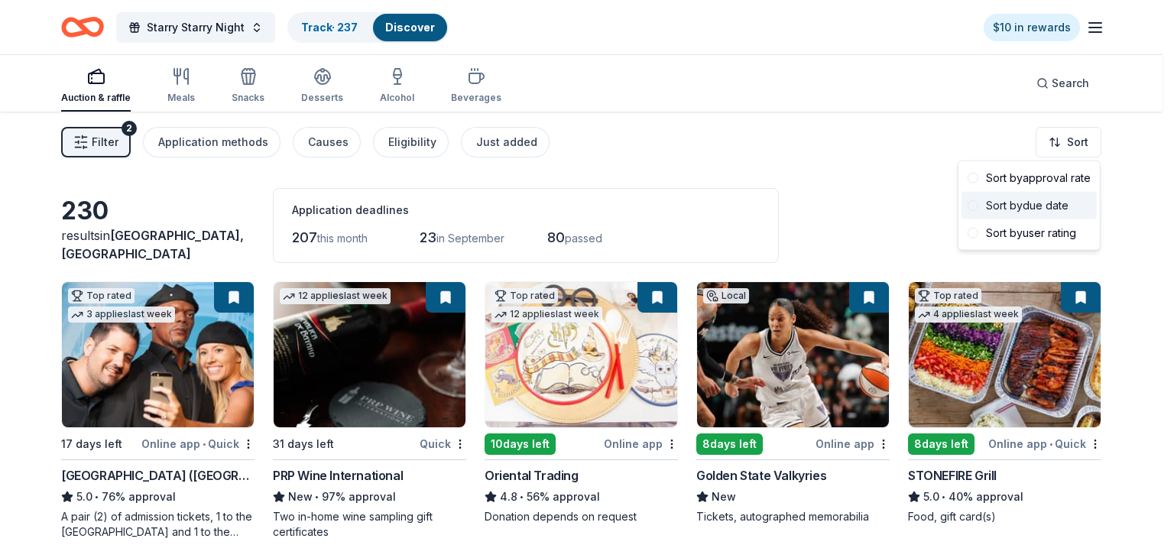
click at [1044, 202] on div "Sort by due date" at bounding box center [1028, 206] width 135 height 28
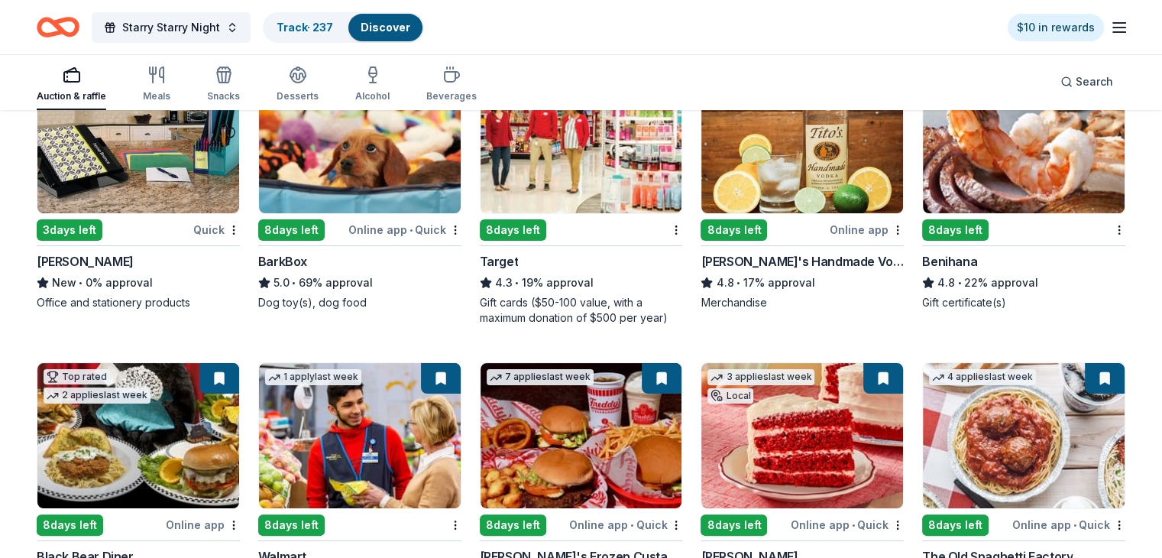
scroll to position [229, 0]
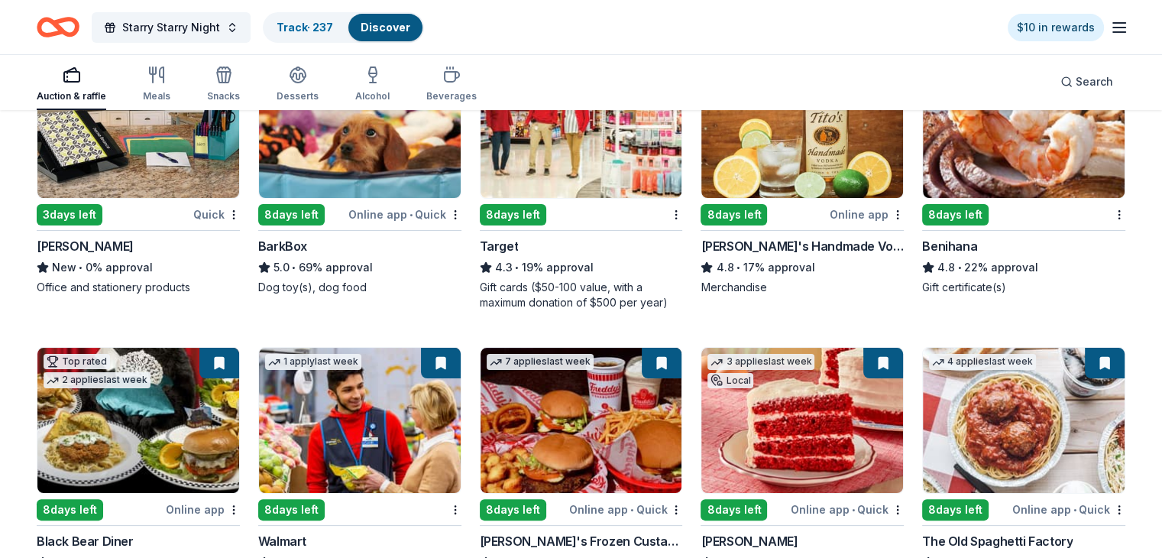
click at [151, 138] on img at bounding box center [138, 125] width 202 height 145
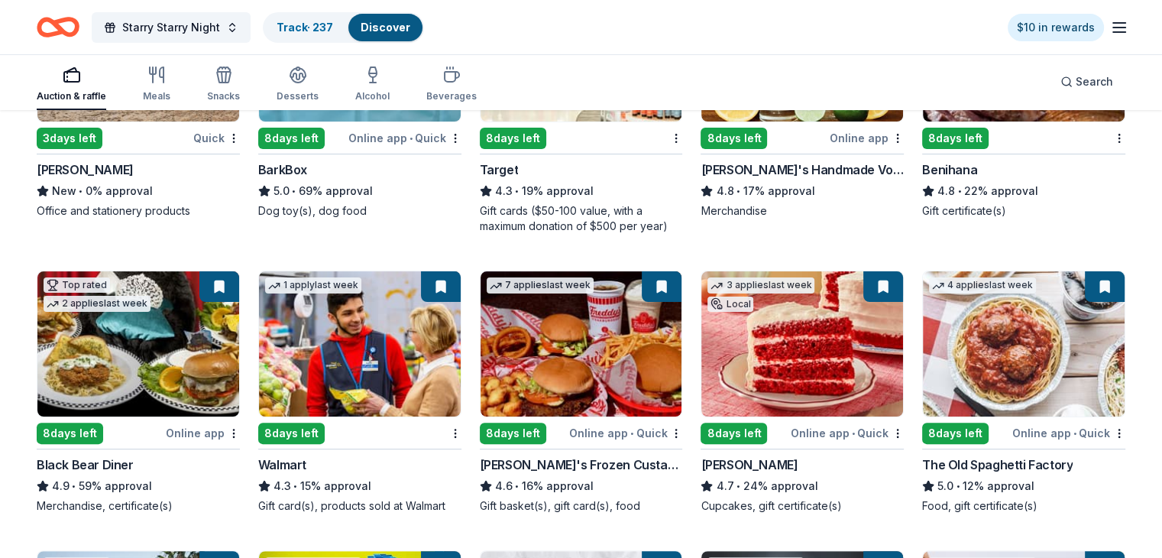
click at [796, 355] on img at bounding box center [802, 343] width 202 height 145
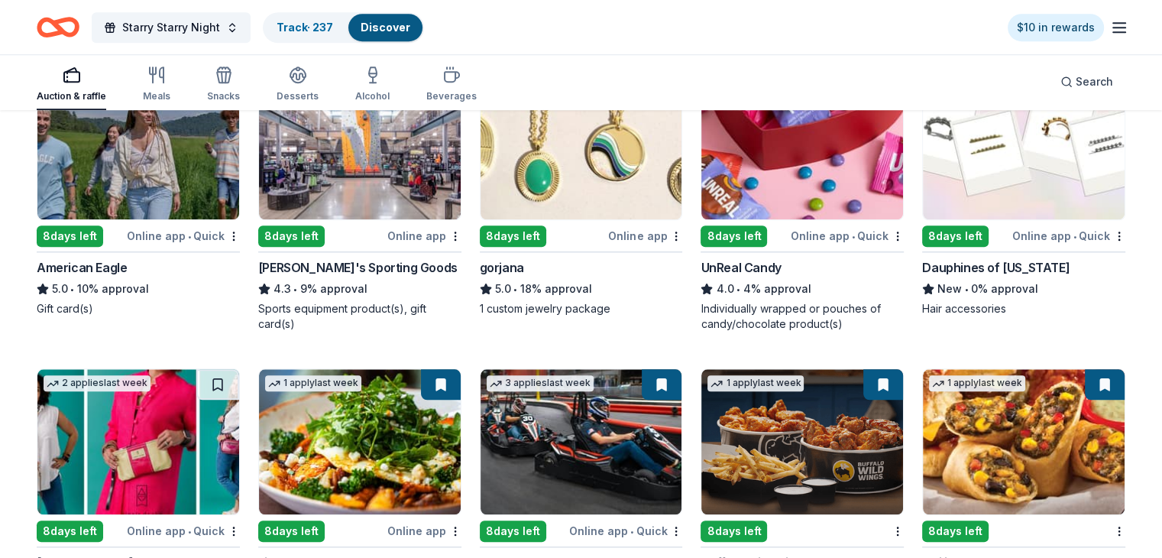
scroll to position [1278, 0]
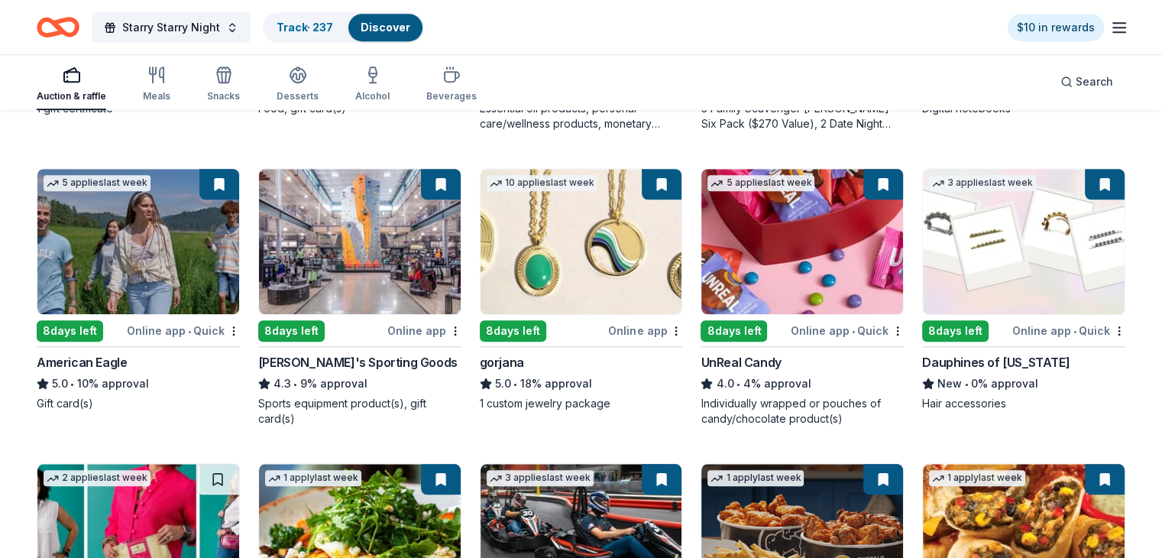
click at [407, 259] on img at bounding box center [360, 241] width 202 height 145
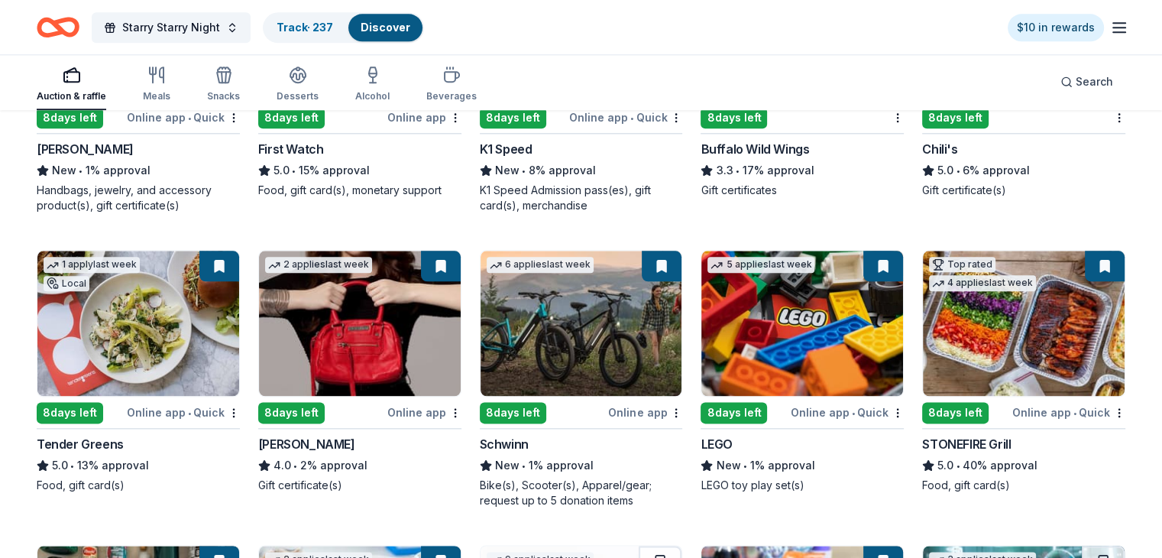
scroll to position [1812, 0]
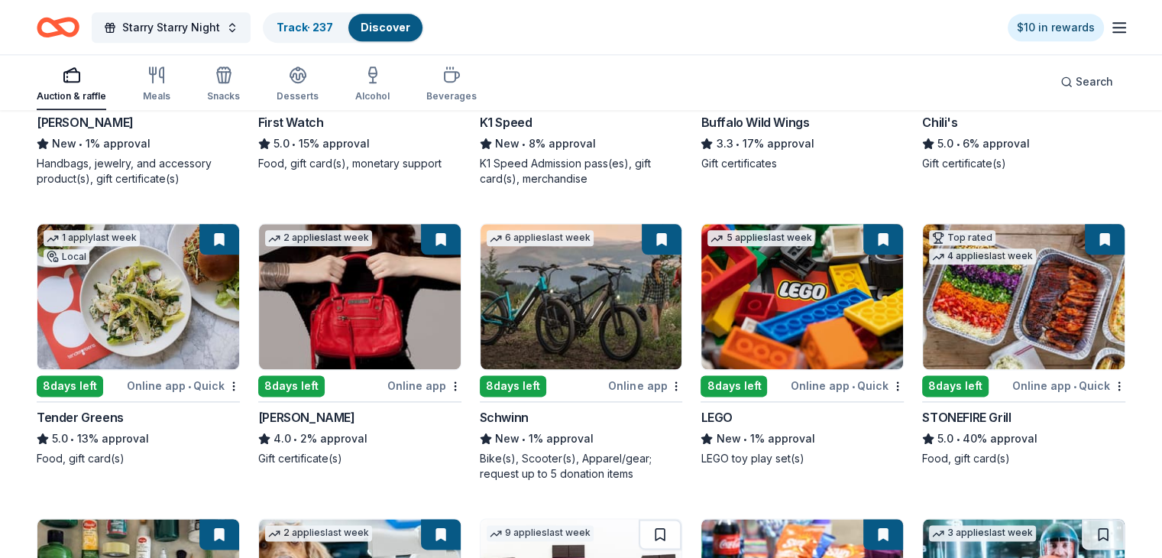
click at [569, 306] on img at bounding box center [582, 296] width 202 height 145
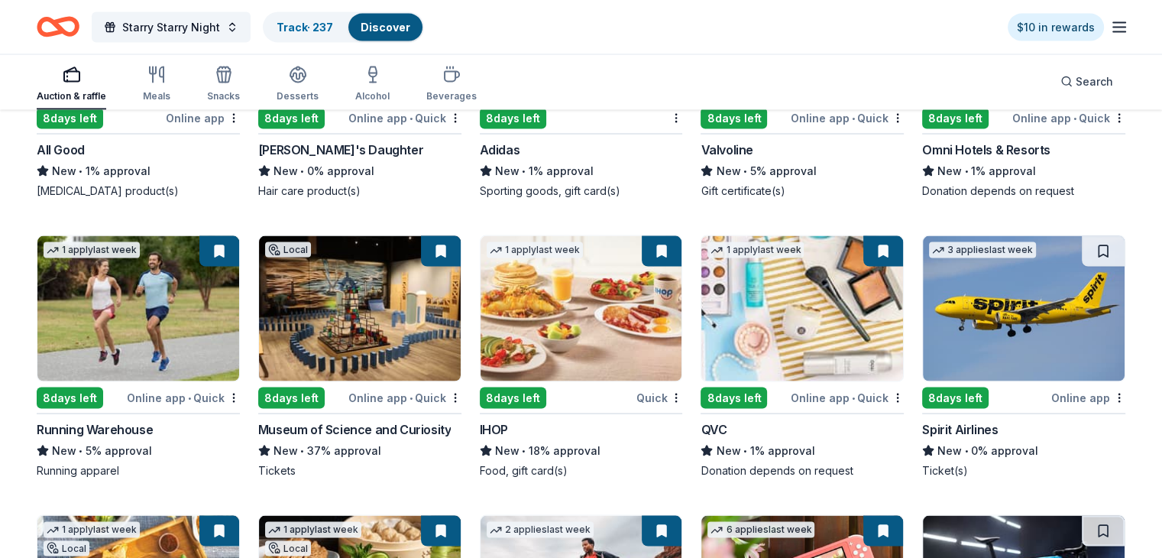
scroll to position [2992, 0]
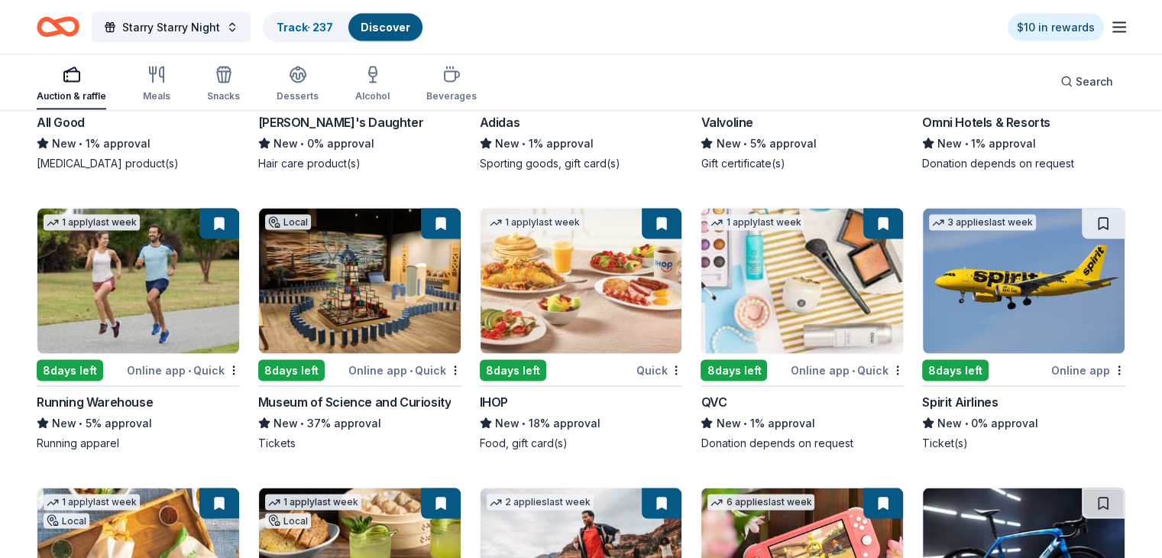
click at [986, 303] on img at bounding box center [1024, 281] width 202 height 145
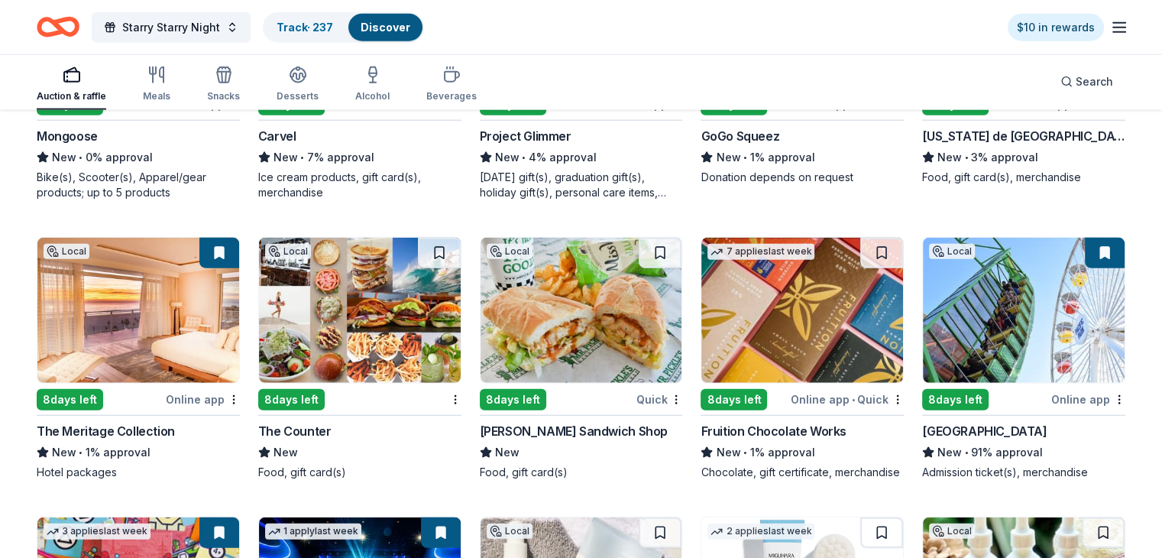
scroll to position [3909, 0]
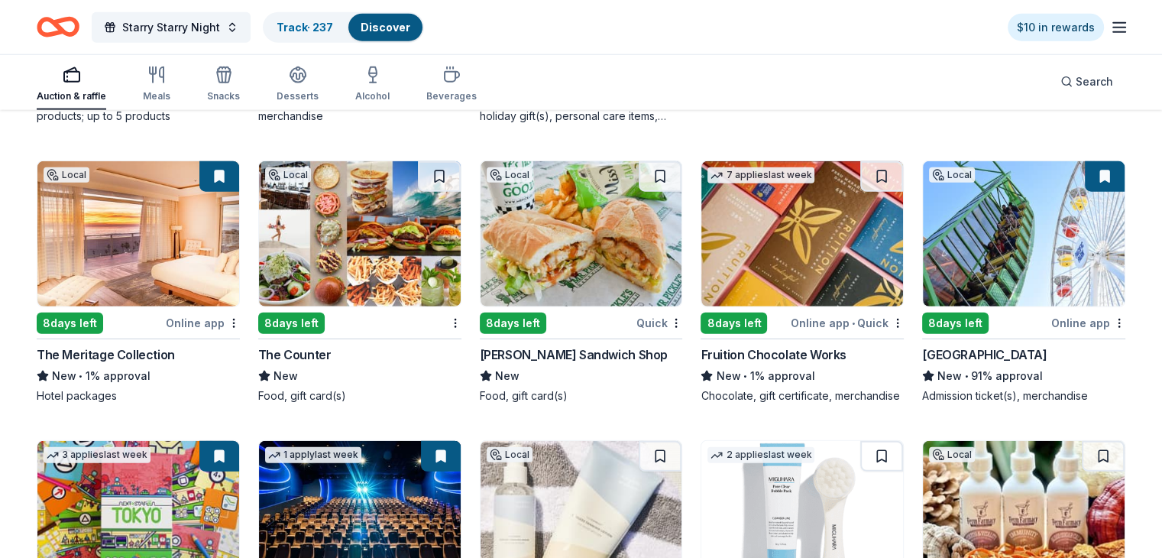
click at [397, 222] on img at bounding box center [360, 233] width 202 height 145
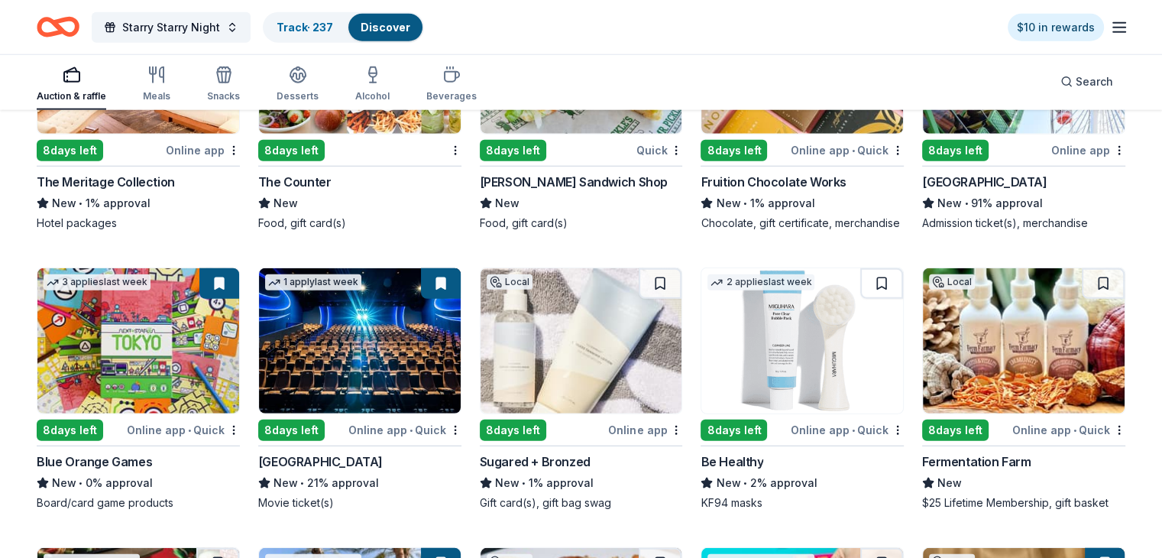
scroll to position [4138, 0]
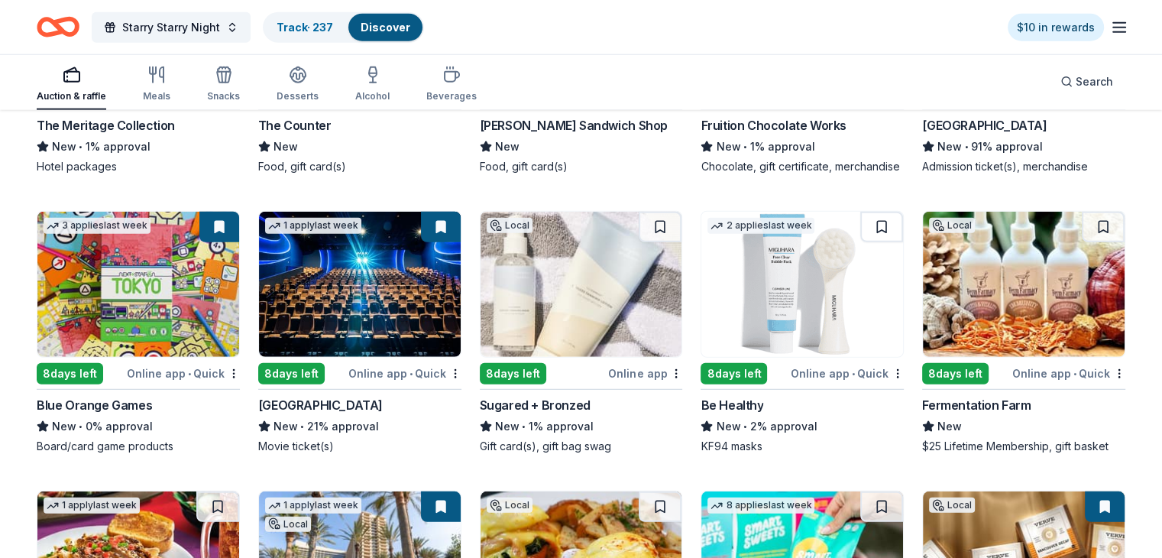
click at [1030, 258] on img at bounding box center [1024, 284] width 202 height 145
click at [1016, 301] on img at bounding box center [1024, 284] width 202 height 145
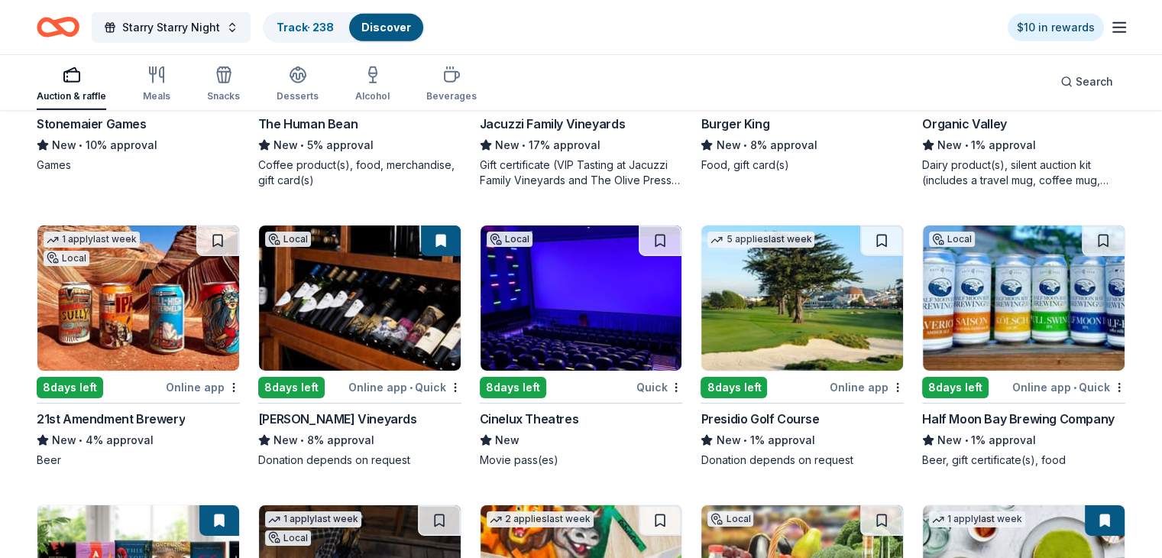
scroll to position [5055, 0]
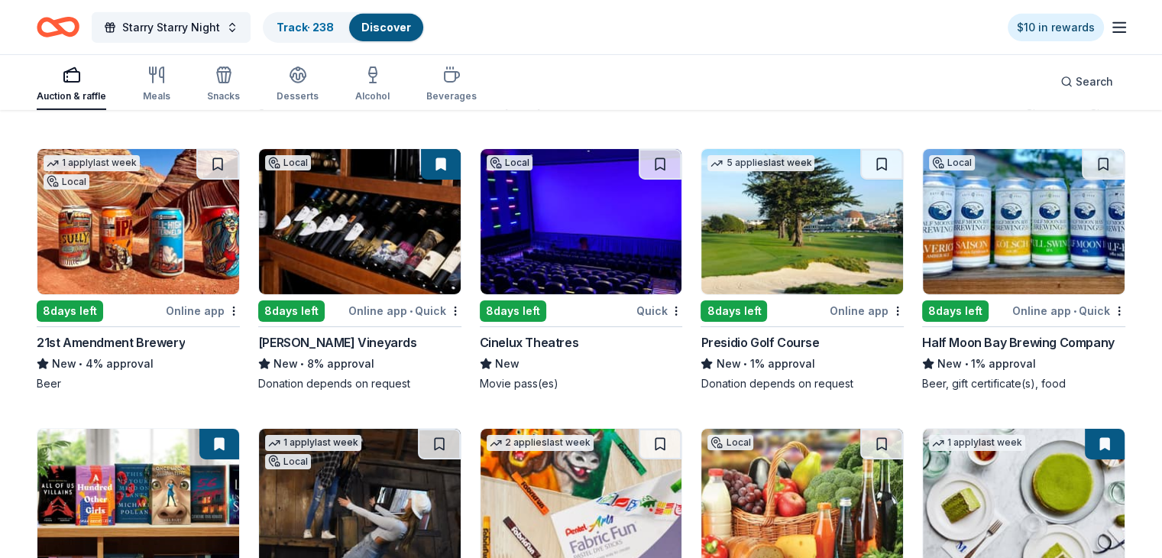
click at [437, 268] on img at bounding box center [360, 221] width 202 height 145
click at [137, 271] on img at bounding box center [138, 221] width 202 height 145
click at [533, 266] on img at bounding box center [582, 221] width 202 height 145
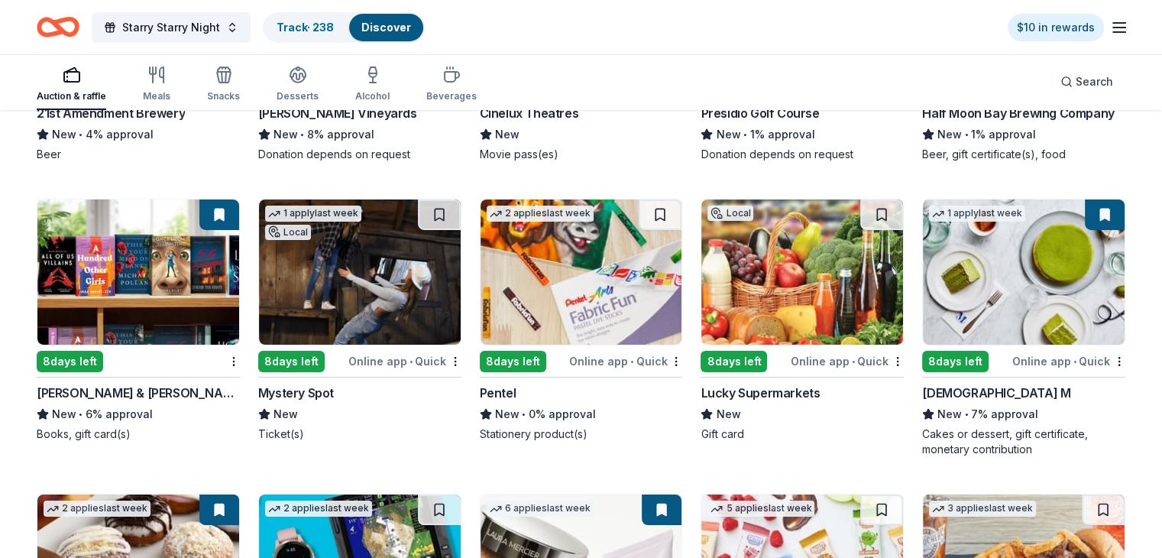
scroll to position [5361, 0]
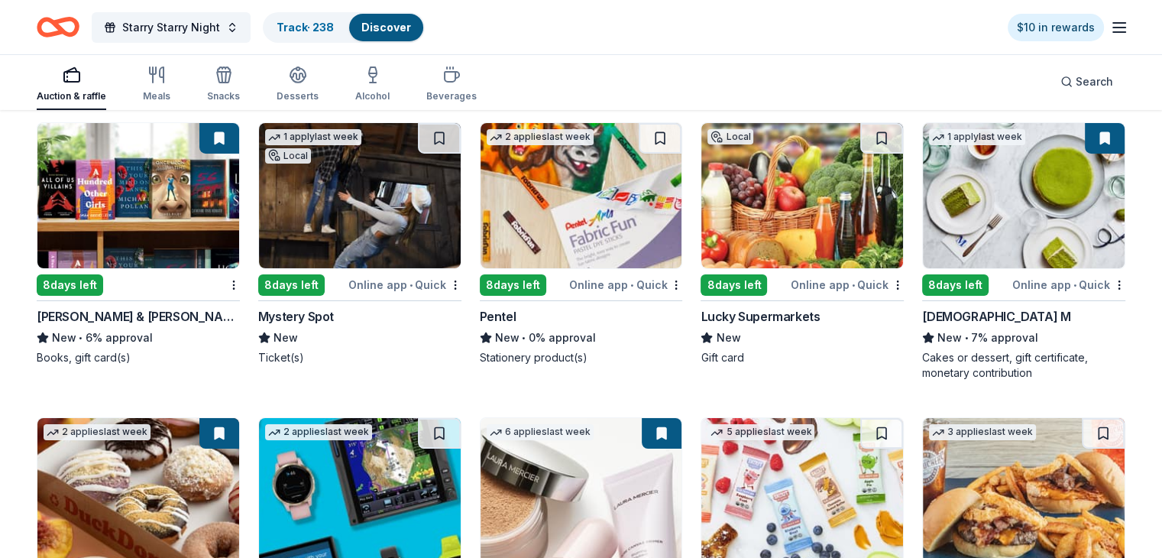
click at [1021, 235] on img at bounding box center [1024, 195] width 202 height 145
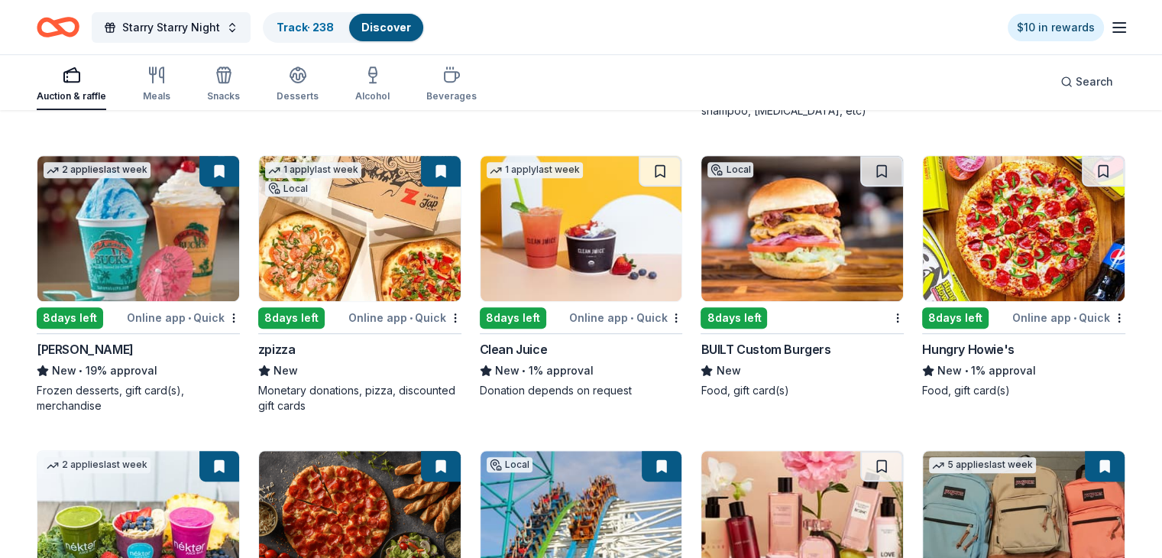
scroll to position [6507, 0]
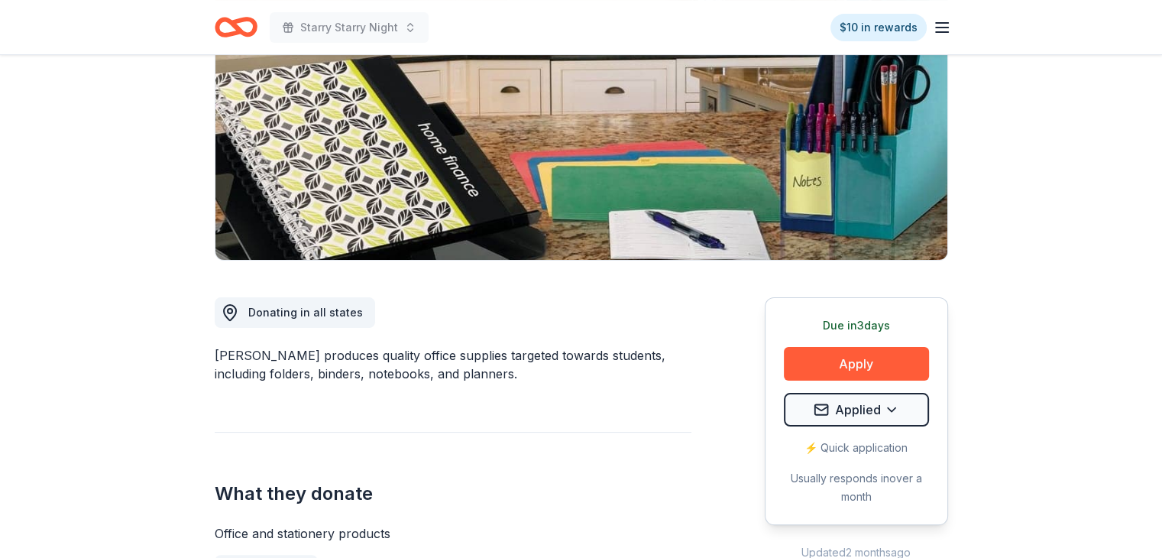
scroll to position [306, 0]
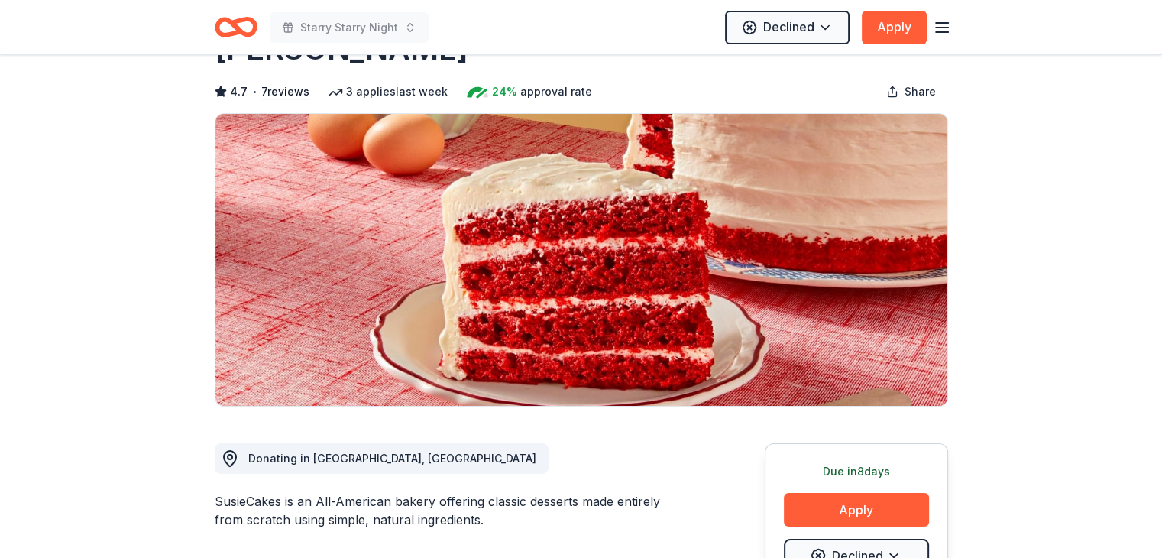
scroll to position [153, 0]
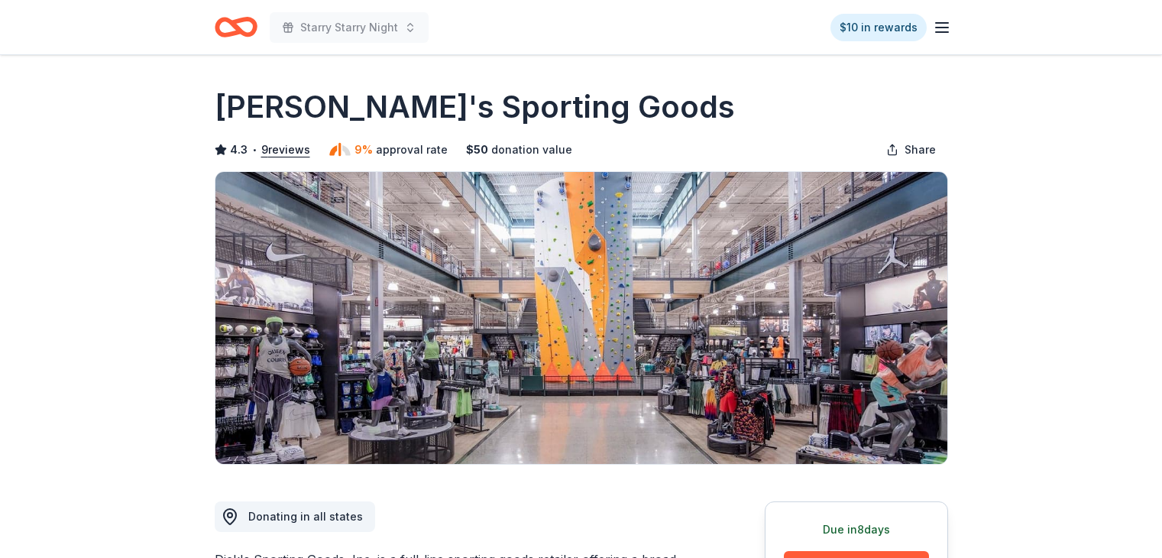
scroll to position [153, 0]
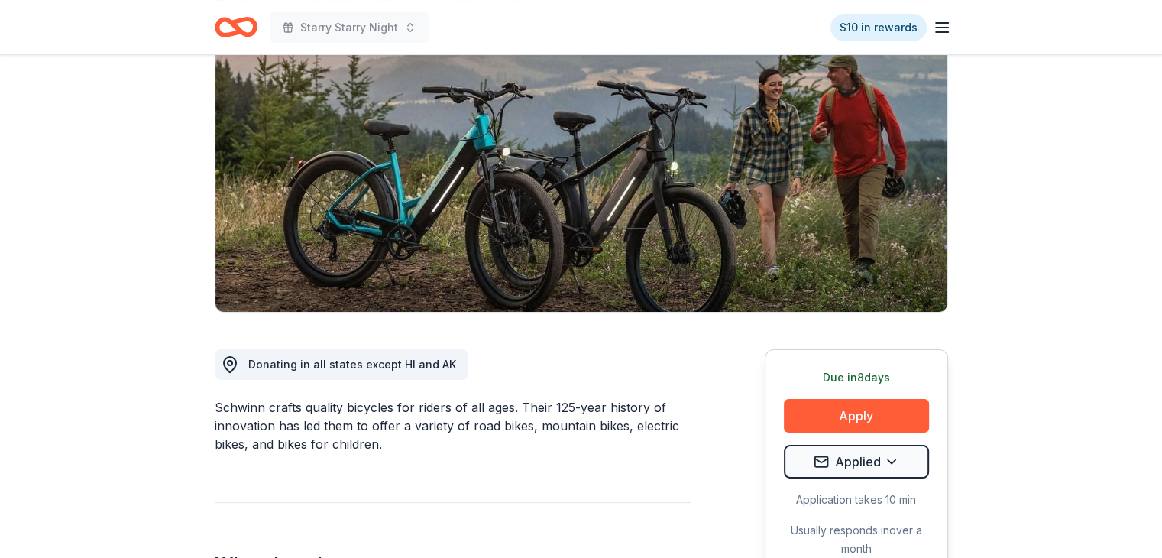
scroll to position [153, 0]
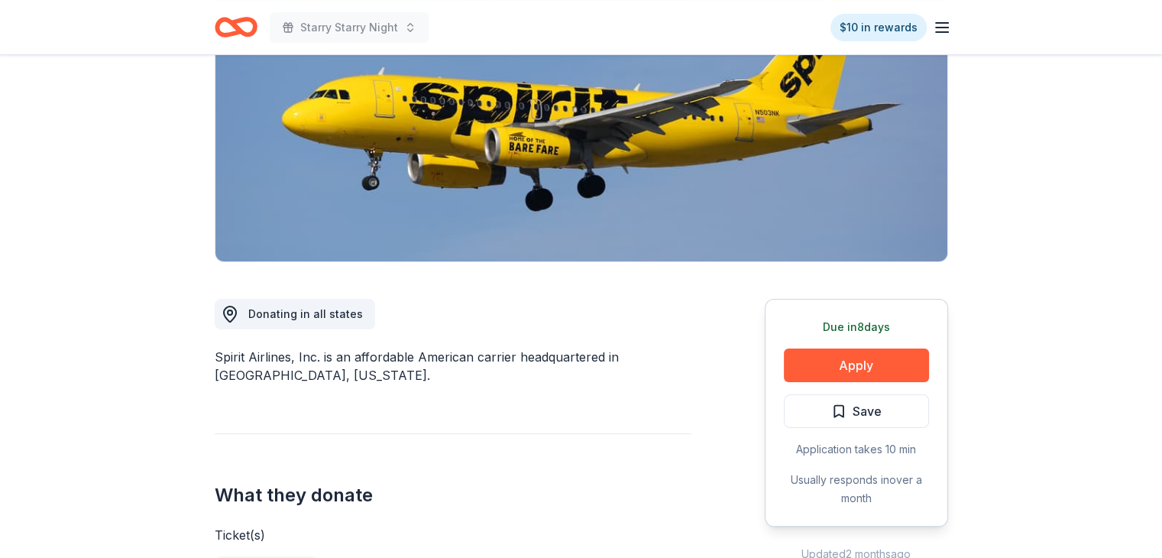
scroll to position [229, 0]
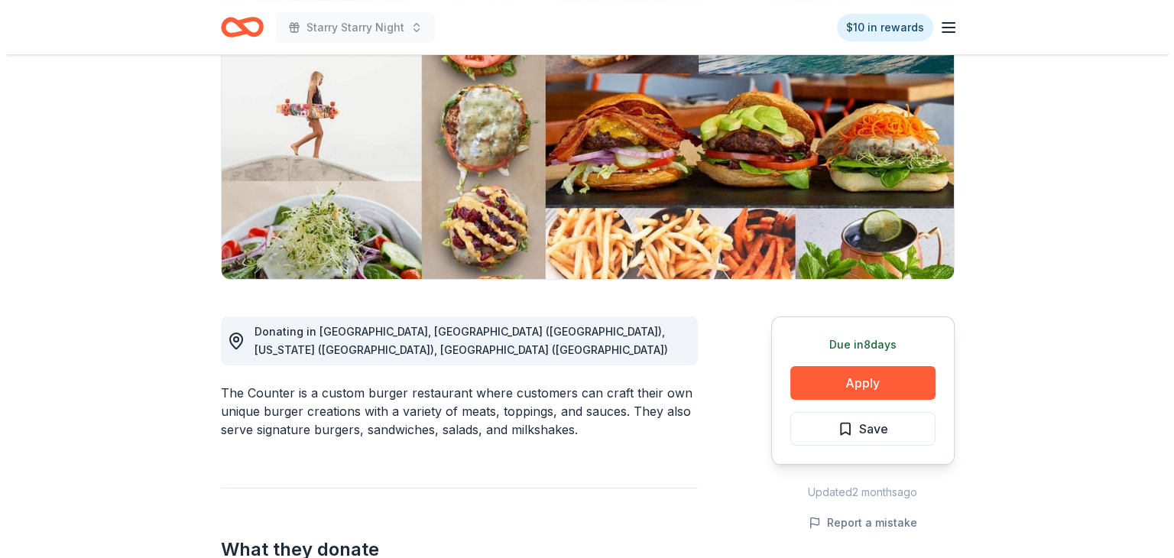
scroll to position [229, 0]
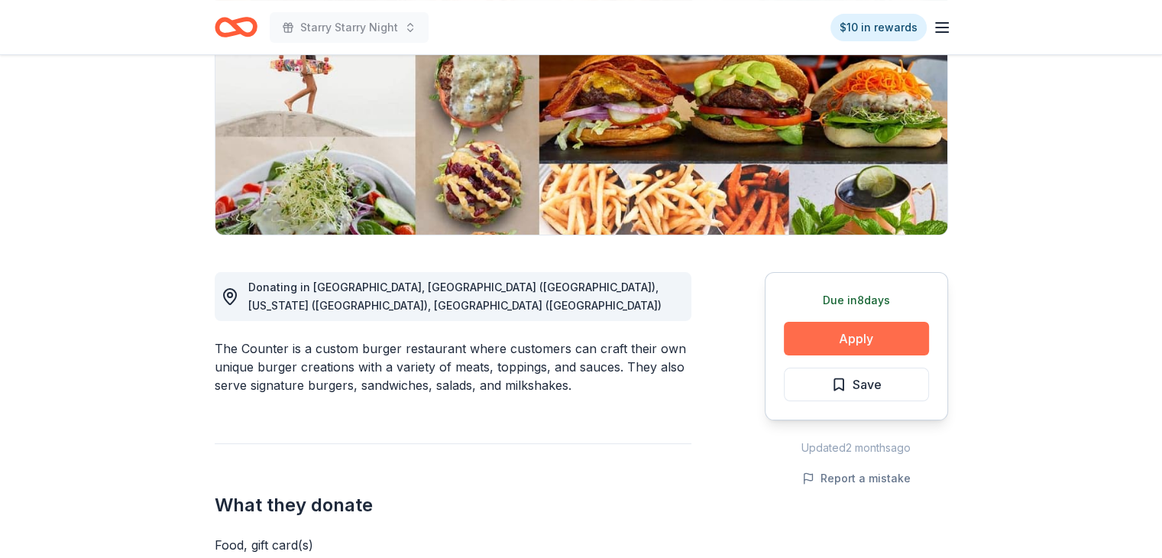
click at [902, 340] on button "Apply" at bounding box center [856, 339] width 145 height 34
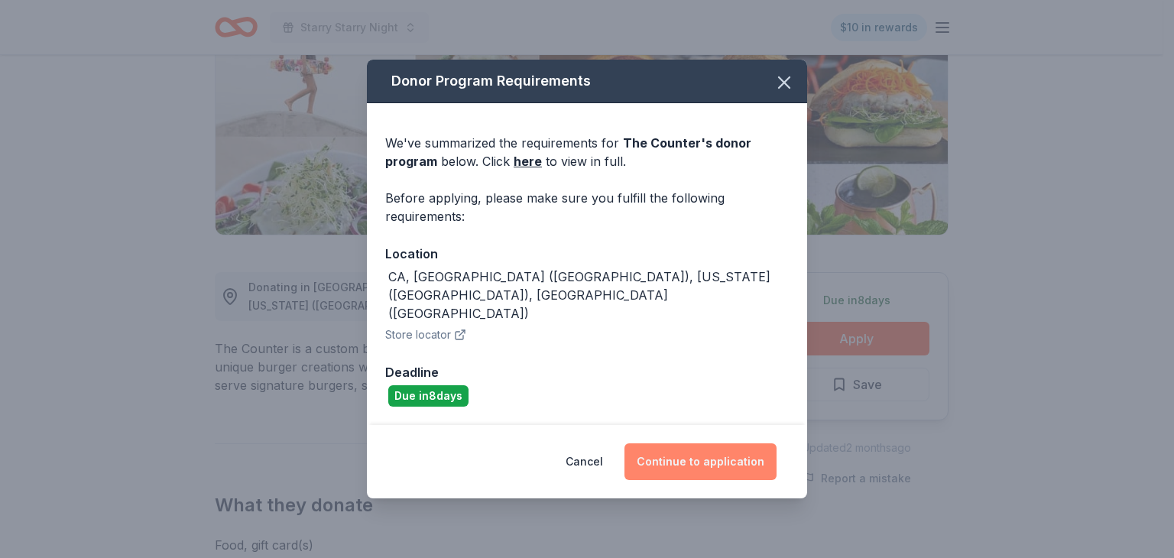
click at [728, 443] on button "Continue to application" at bounding box center [700, 461] width 152 height 37
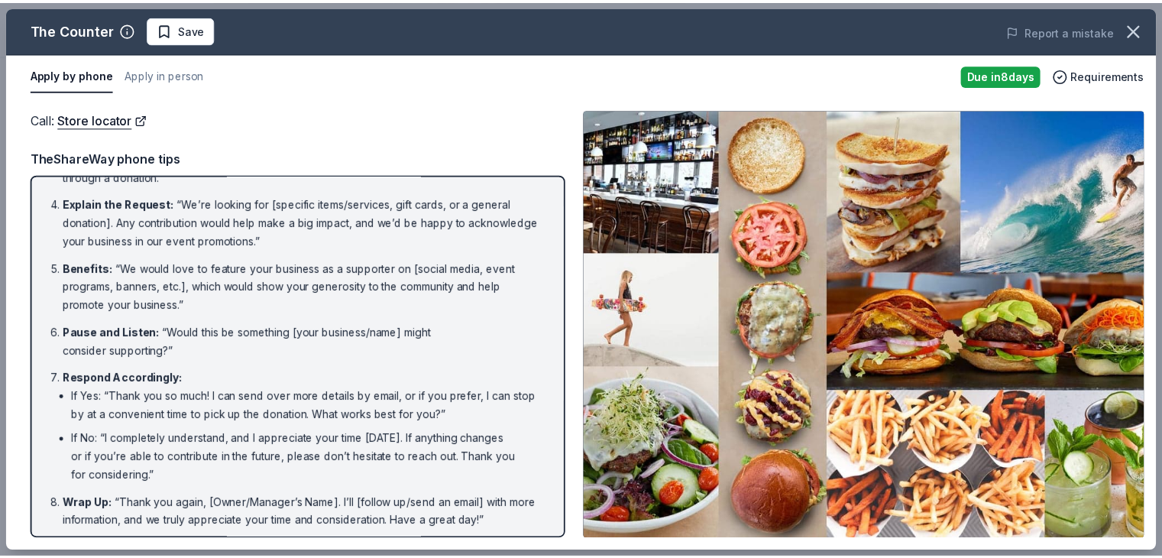
scroll to position [171, 0]
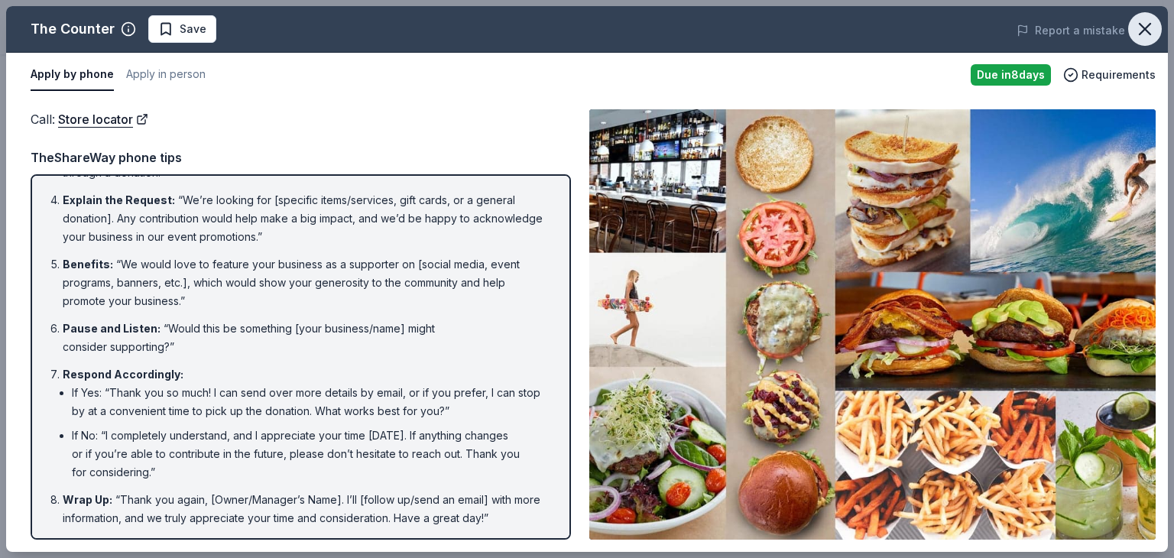
click at [1138, 28] on icon "button" at bounding box center [1144, 28] width 21 height 21
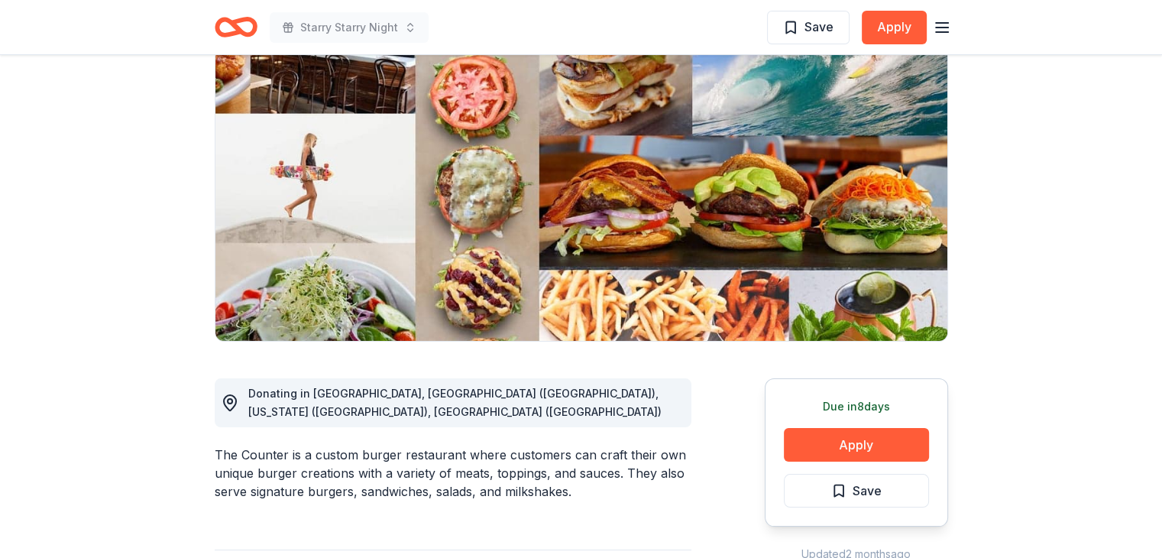
scroll to position [0, 0]
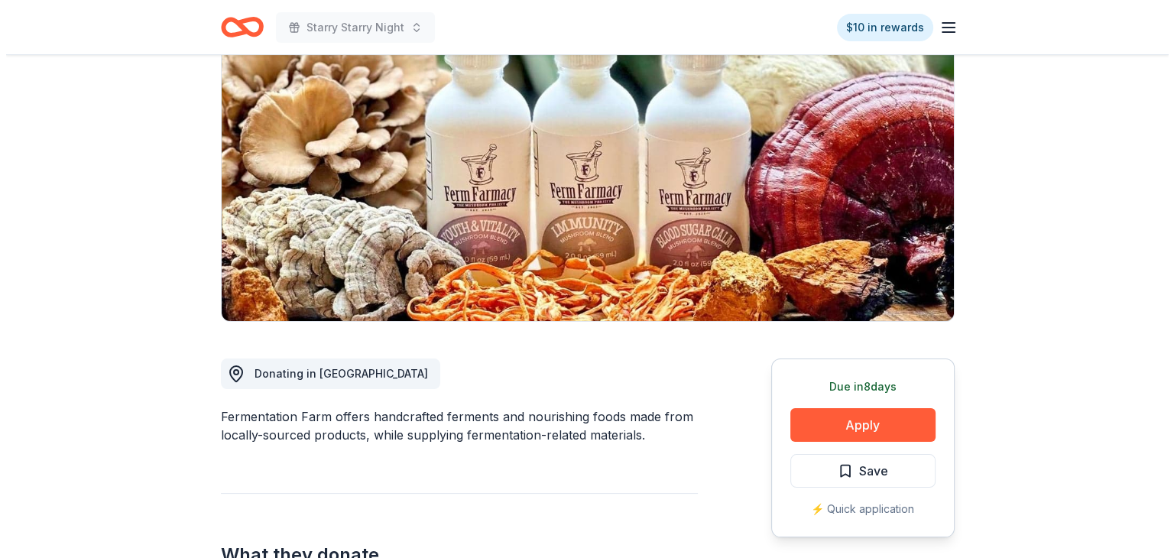
scroll to position [153, 0]
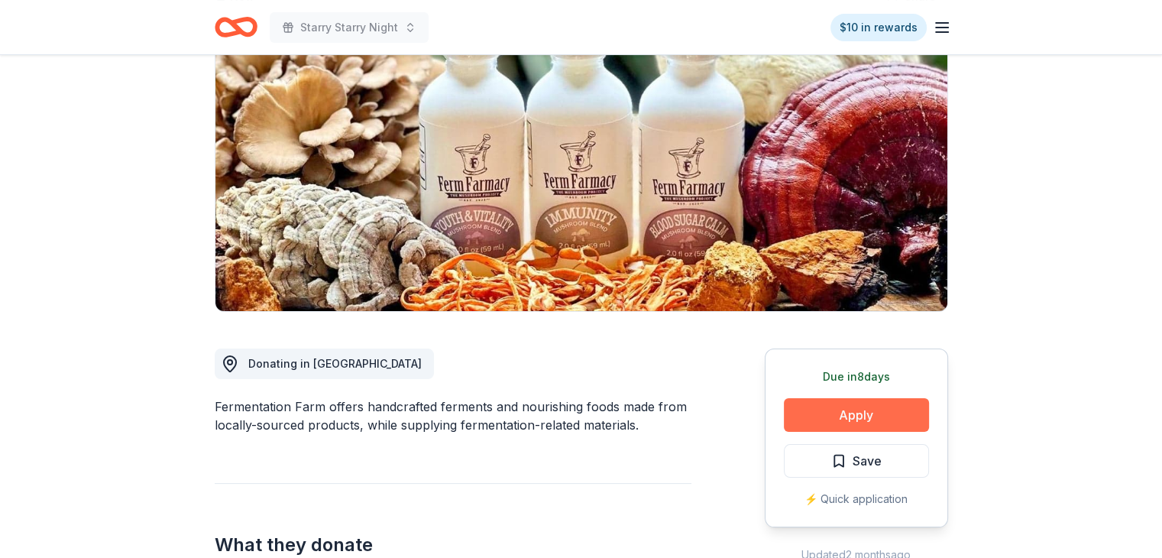
click at [892, 410] on button "Apply" at bounding box center [856, 415] width 145 height 34
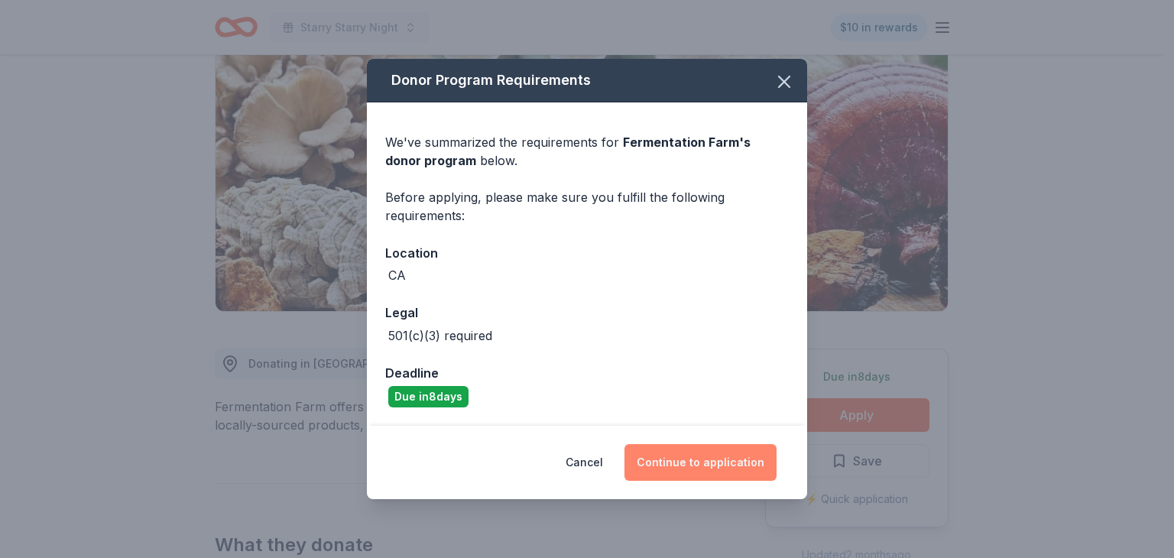
click at [727, 448] on button "Continue to application" at bounding box center [700, 462] width 152 height 37
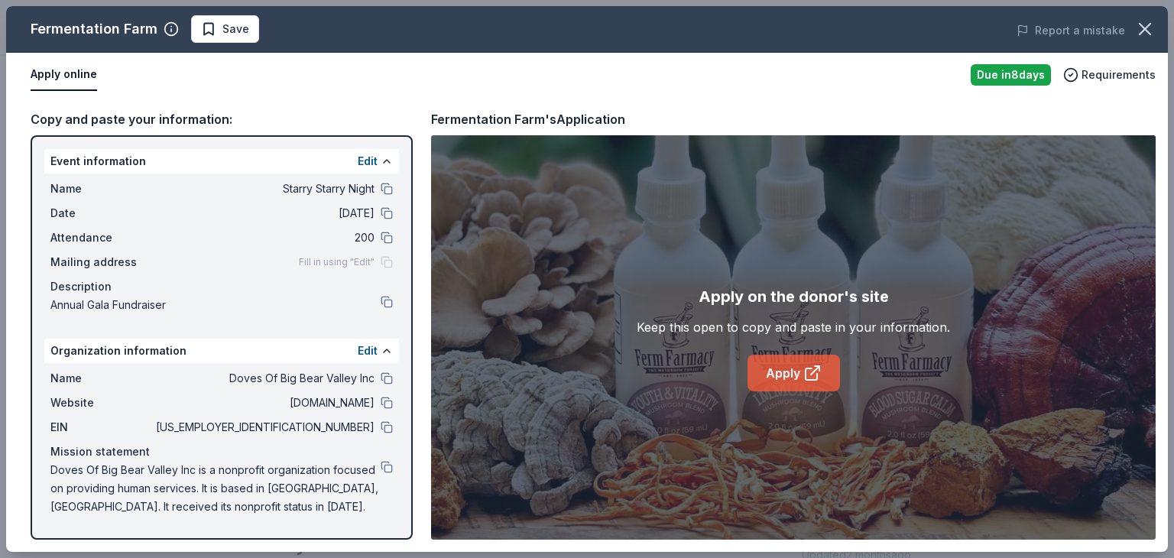
click at [791, 369] on link "Apply" at bounding box center [793, 373] width 92 height 37
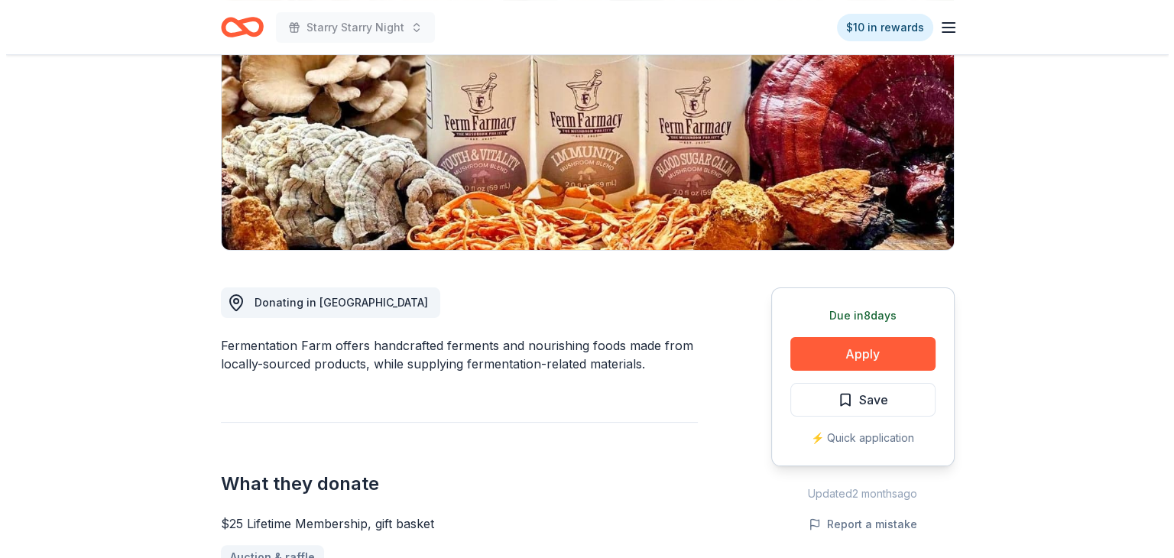
scroll to position [306, 0]
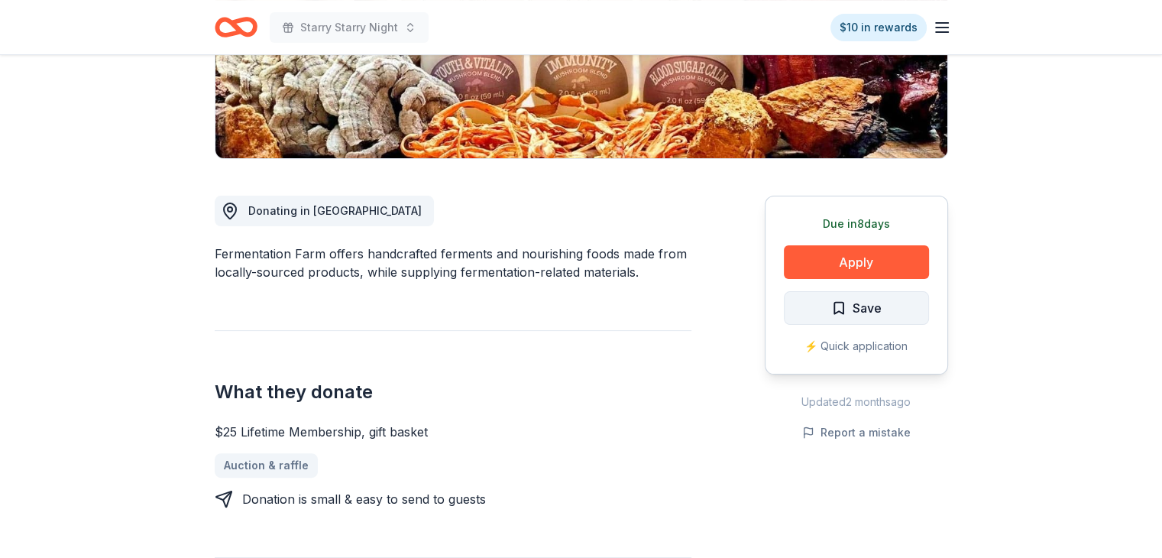
click at [884, 300] on button "Save" at bounding box center [856, 308] width 145 height 34
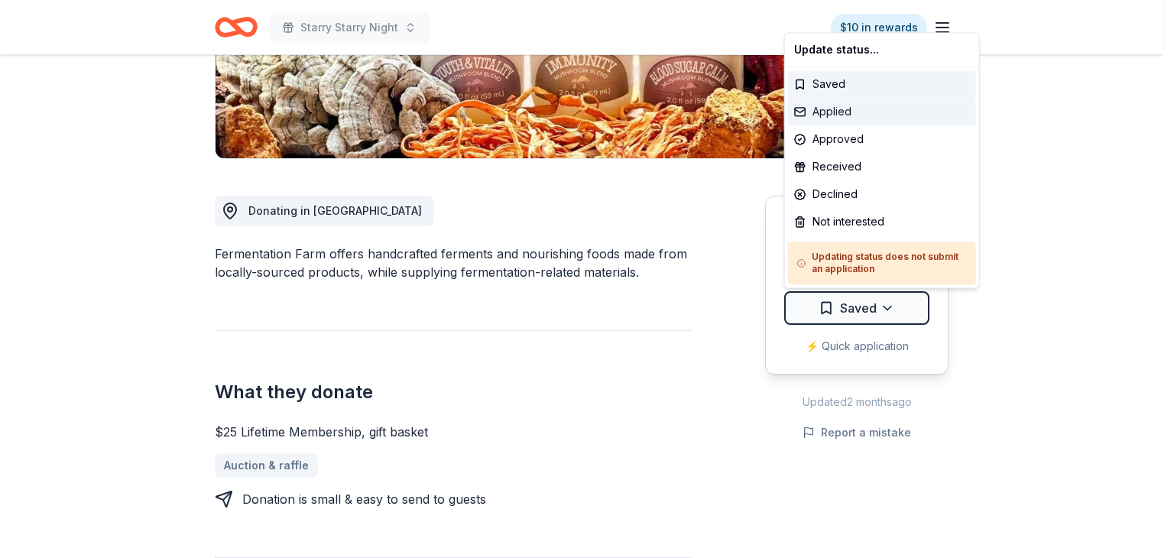
click at [847, 110] on div "Applied" at bounding box center [882, 112] width 188 height 28
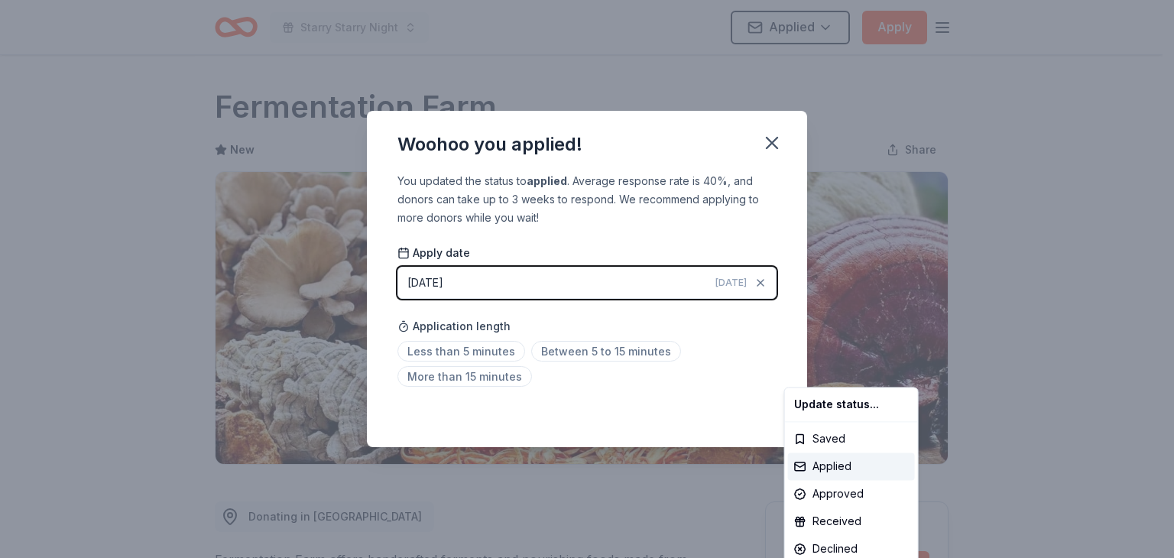
click at [475, 351] on html "Starry Starry Night Applied Apply Due in 8 days Share Fermentation Farm New Sha…" at bounding box center [587, 279] width 1174 height 558
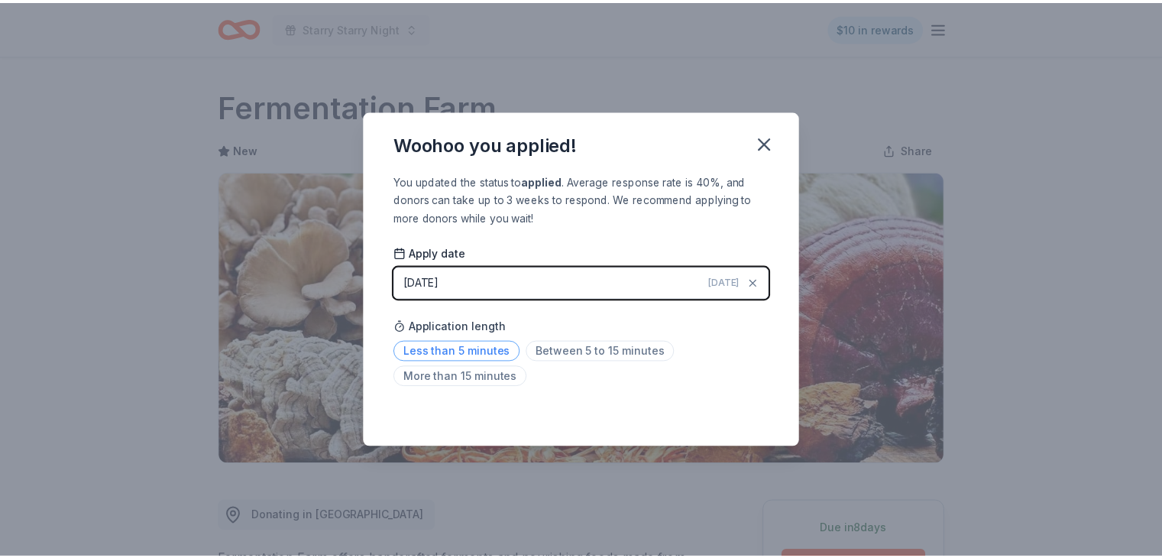
scroll to position [334, 0]
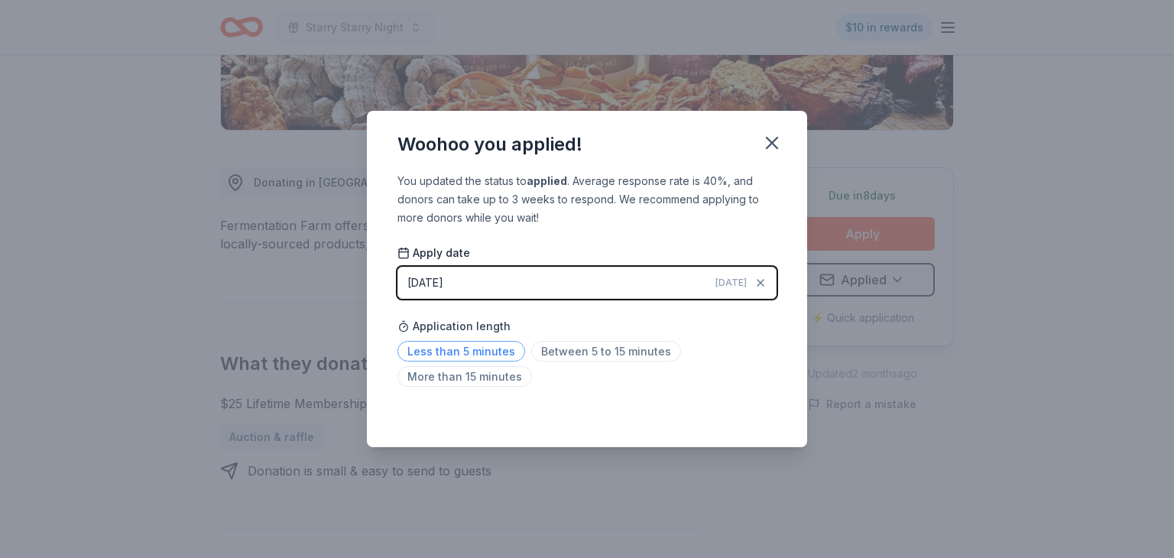
click at [488, 351] on span "Less than 5 minutes" at bounding box center [461, 351] width 128 height 21
click at [780, 153] on icon "button" at bounding box center [771, 142] width 21 height 21
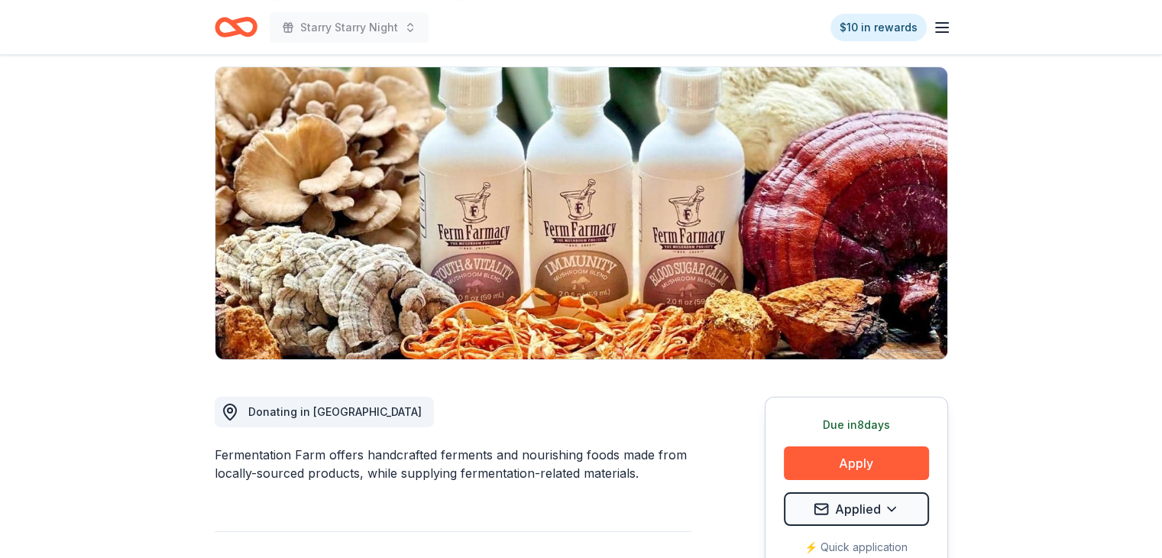
scroll to position [0, 0]
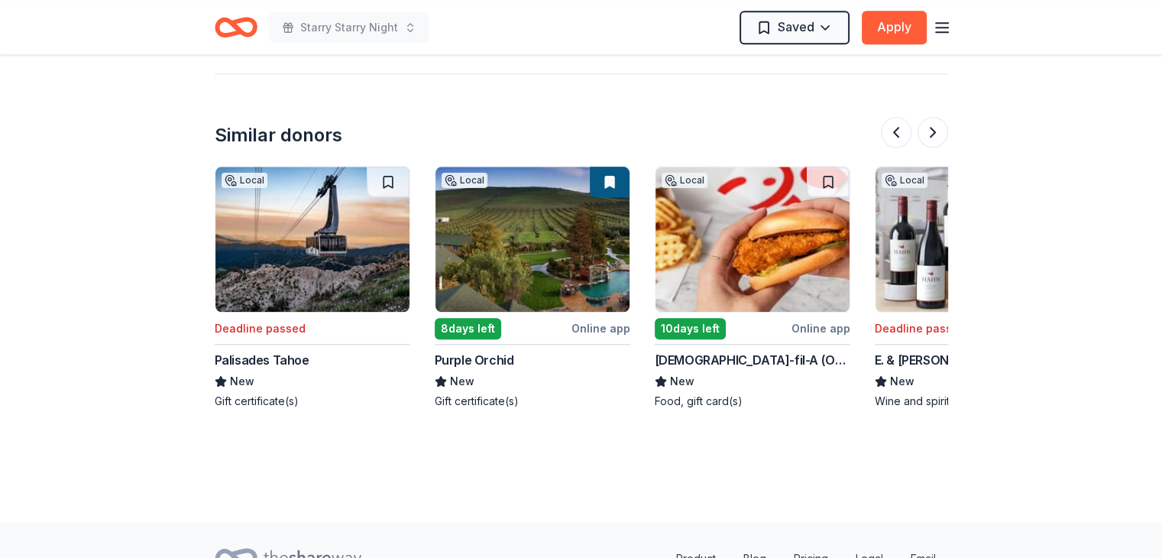
scroll to position [1544, 0]
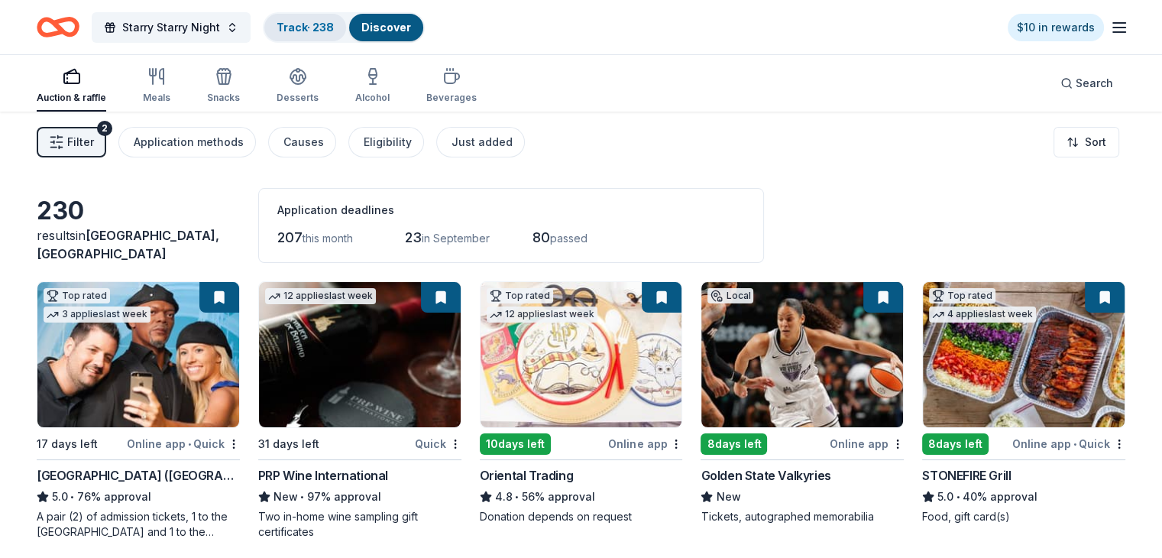
click at [334, 28] on link "Track · 238" at bounding box center [305, 27] width 57 height 13
click at [325, 30] on link "Track · 238" at bounding box center [305, 27] width 57 height 13
click at [334, 27] on link "Track · 238" at bounding box center [305, 27] width 57 height 13
click at [334, 26] on link "Track · 238" at bounding box center [305, 27] width 57 height 13
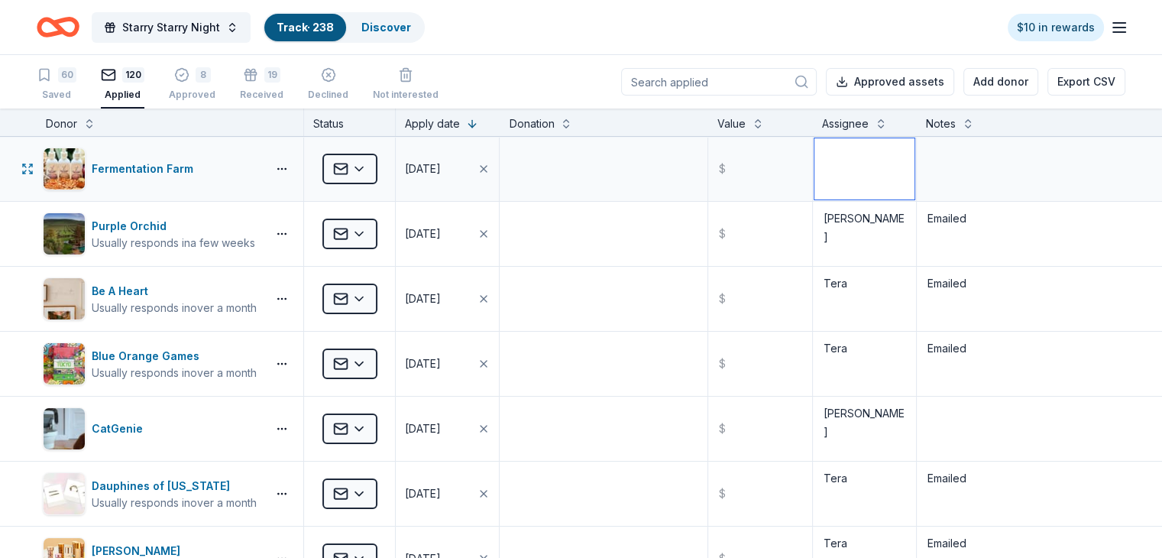
click at [830, 176] on textarea at bounding box center [865, 168] width 100 height 61
type textarea "Emily"
click at [773, 264] on div "$" at bounding box center [759, 234] width 103 height 64
click at [336, 75] on icon "button" at bounding box center [328, 74] width 15 height 15
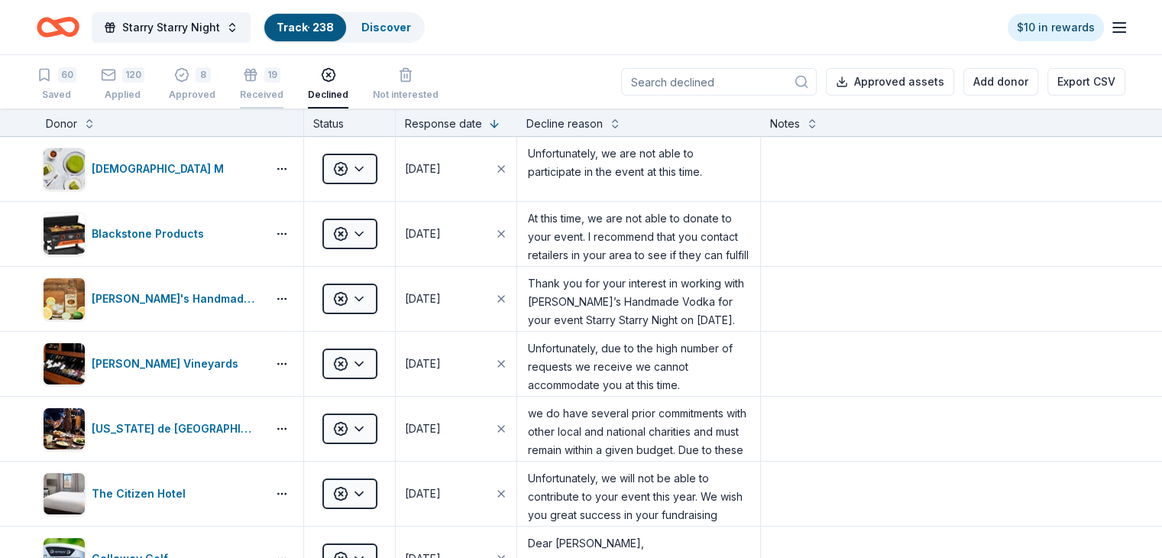
click at [280, 75] on div "19" at bounding box center [272, 74] width 16 height 15
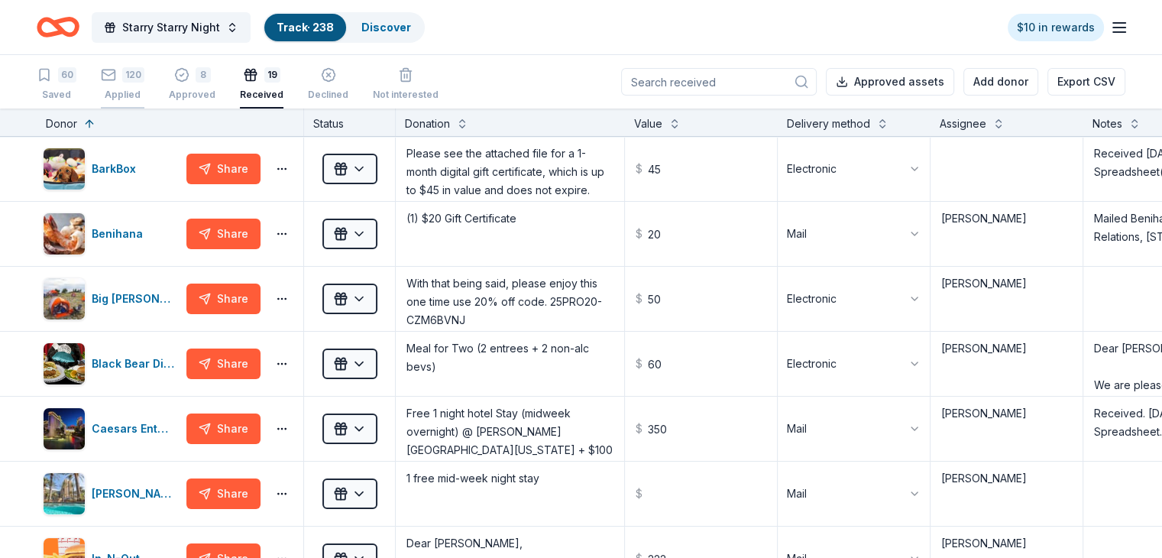
click at [144, 76] on div "120" at bounding box center [133, 74] width 22 height 15
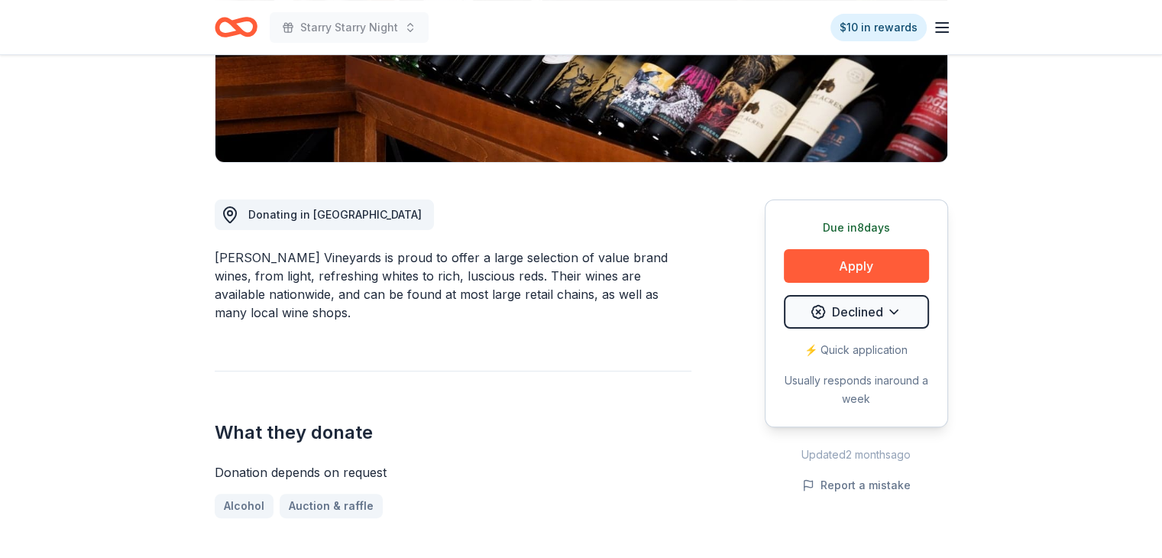
scroll to position [306, 0]
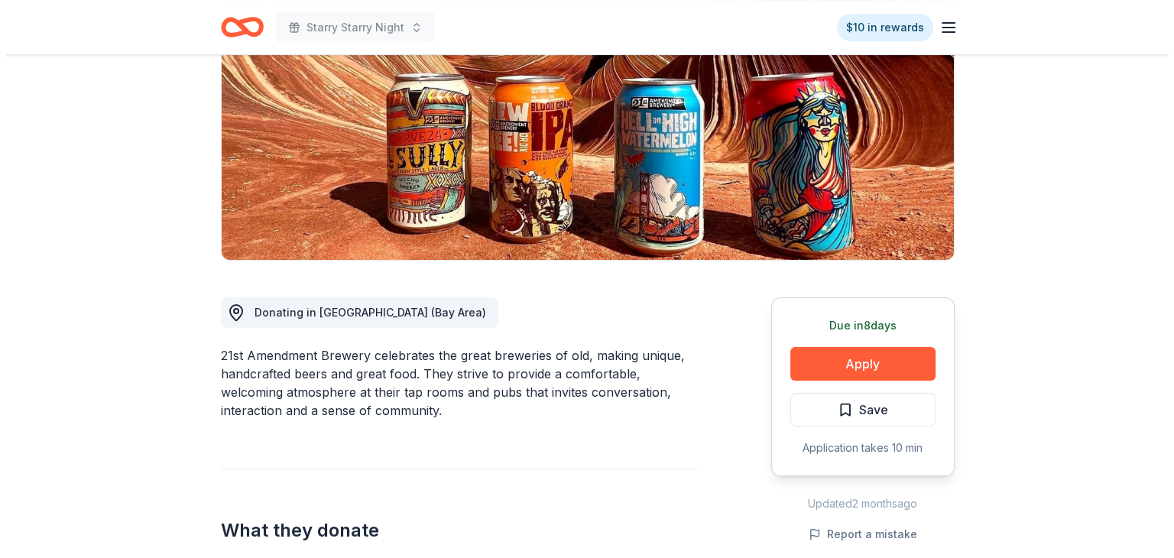
scroll to position [229, 0]
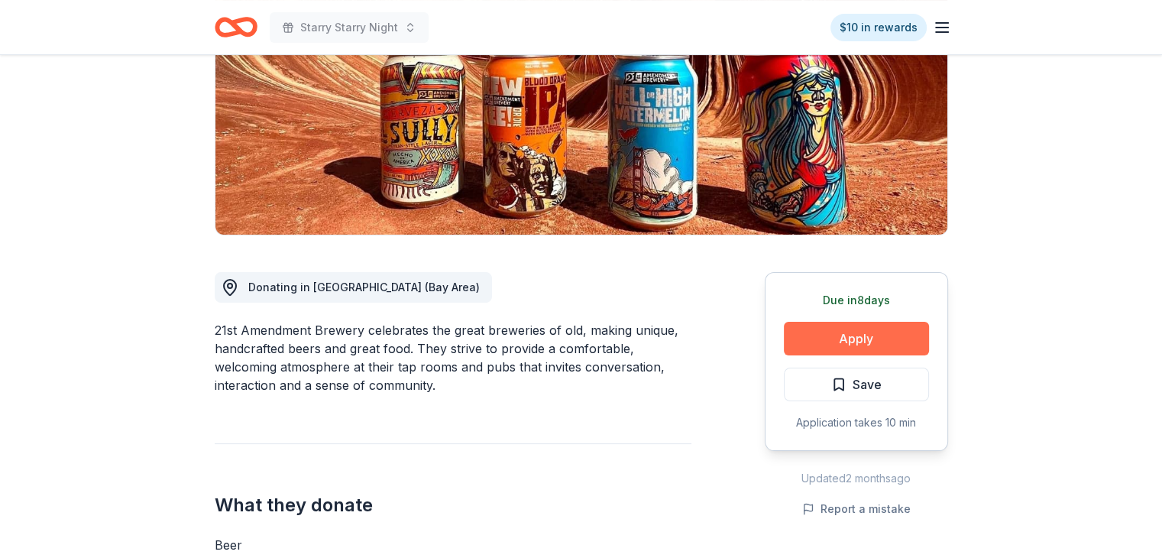
click at [899, 330] on button "Apply" at bounding box center [856, 339] width 145 height 34
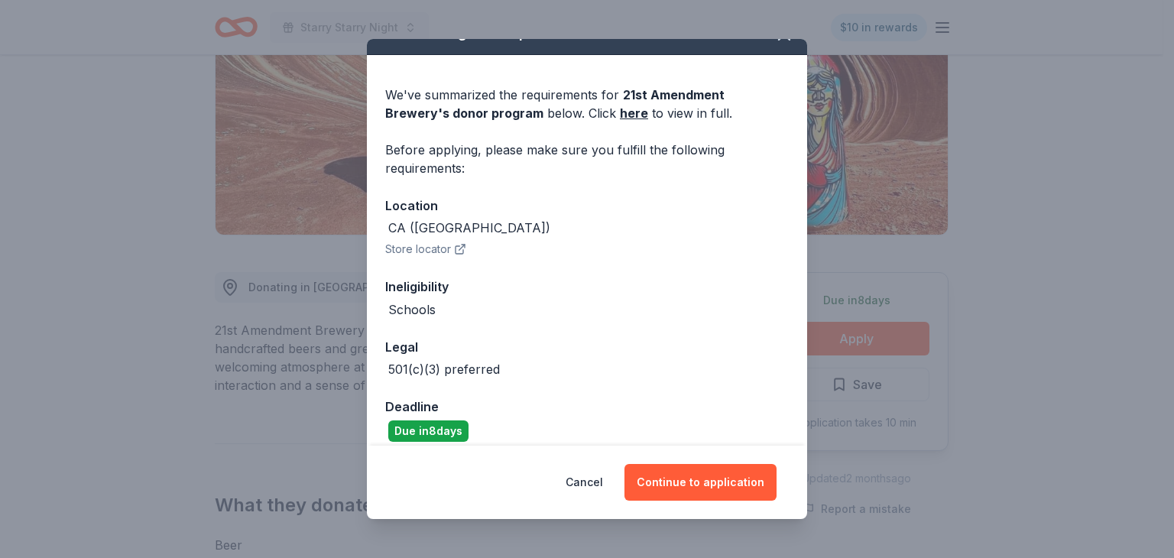
scroll to position [41, 0]
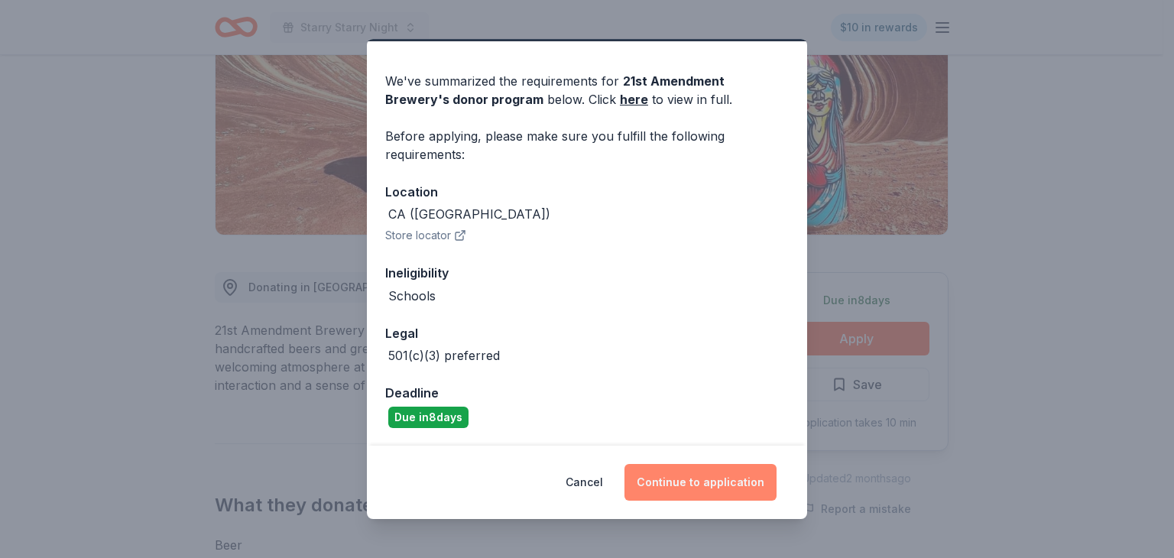
click at [715, 481] on button "Continue to application" at bounding box center [700, 482] width 152 height 37
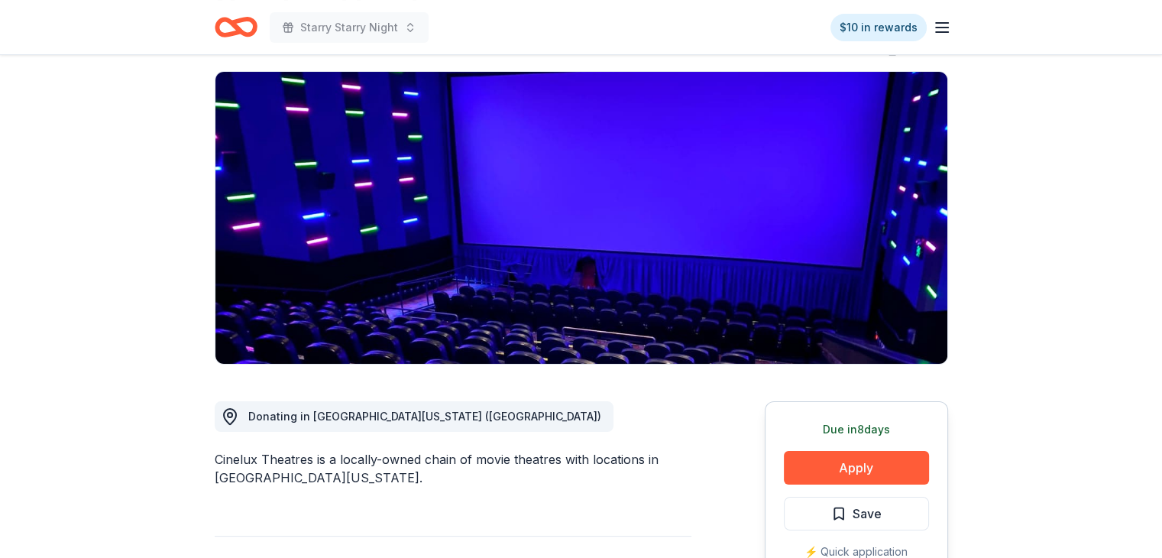
scroll to position [76, 0]
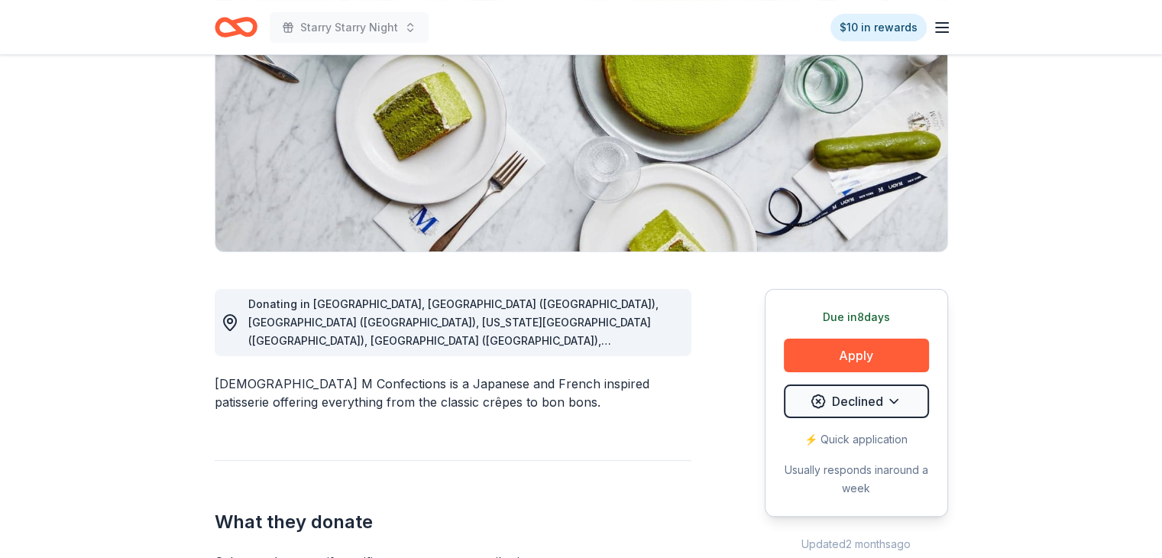
scroll to position [306, 0]
